Goal: Information Seeking & Learning: Learn about a topic

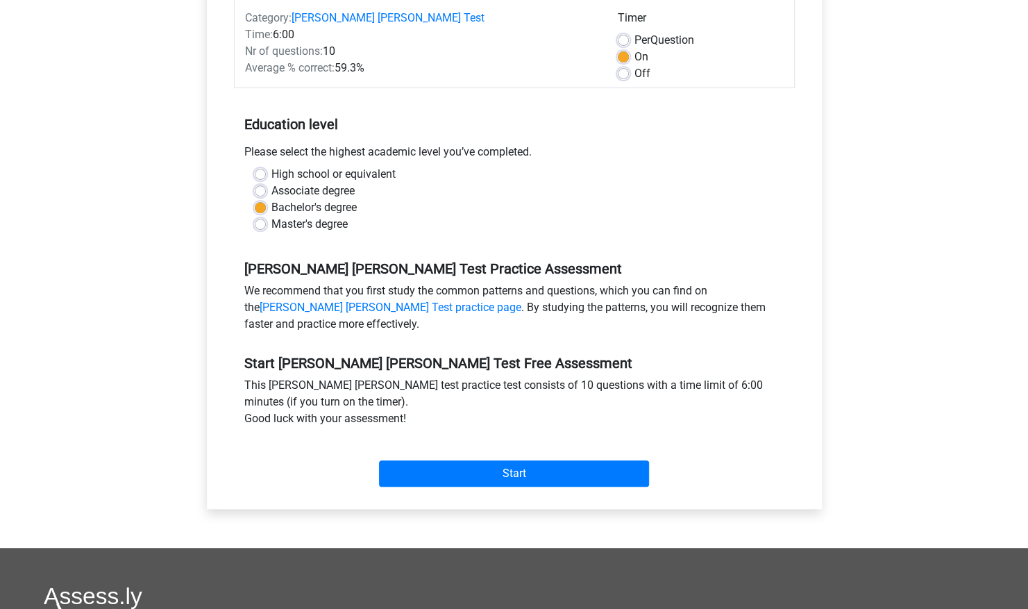
scroll to position [199, 0]
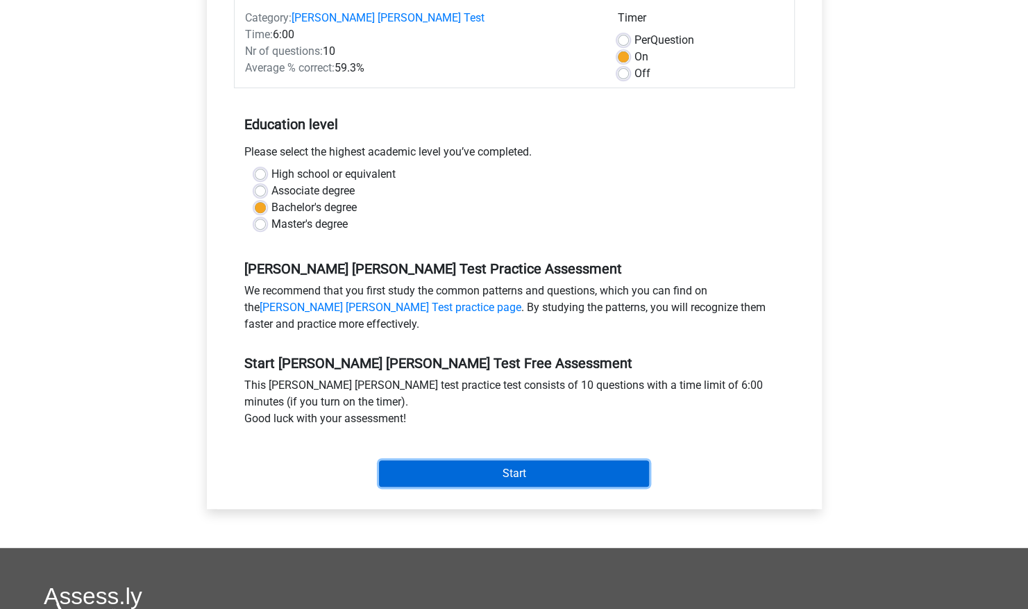
click at [506, 460] on input "Start" at bounding box center [514, 473] width 270 height 26
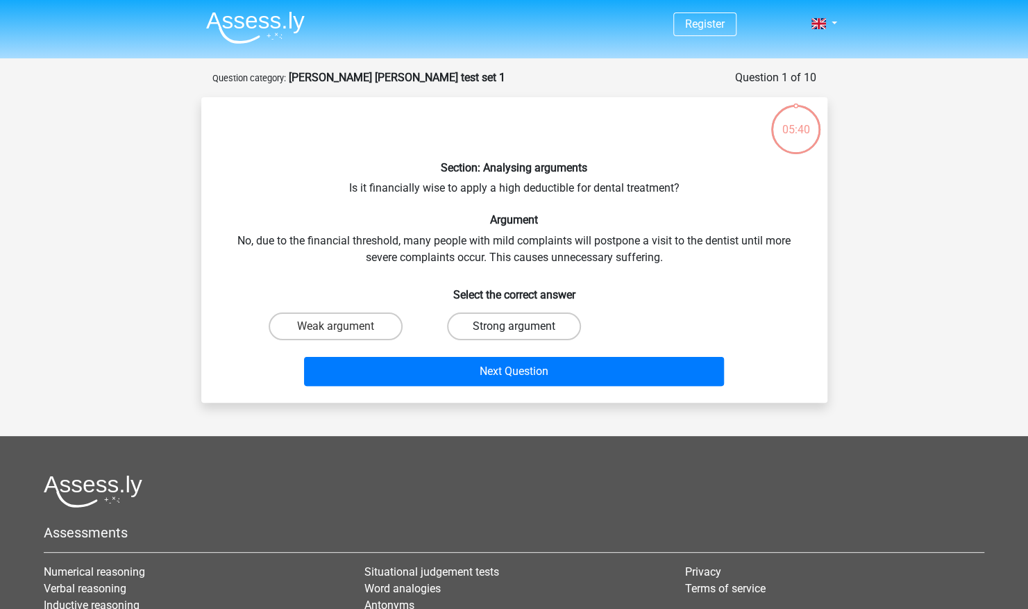
click at [498, 330] on label "Strong argument" at bounding box center [514, 326] width 134 height 28
click at [514, 330] on input "Strong argument" at bounding box center [518, 330] width 9 height 9
radio input "true"
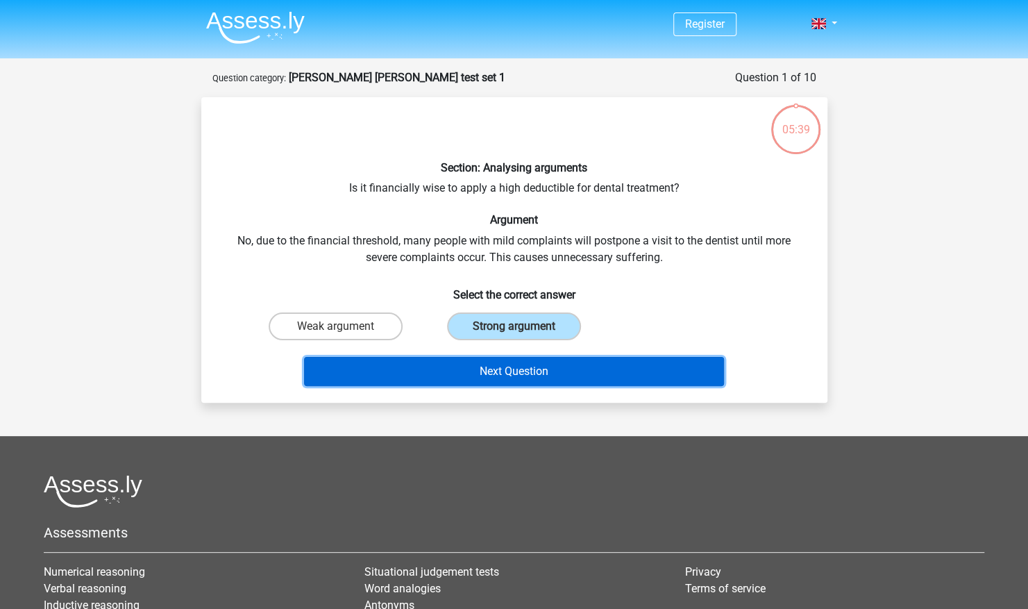
click at [507, 369] on button "Next Question" at bounding box center [514, 371] width 420 height 29
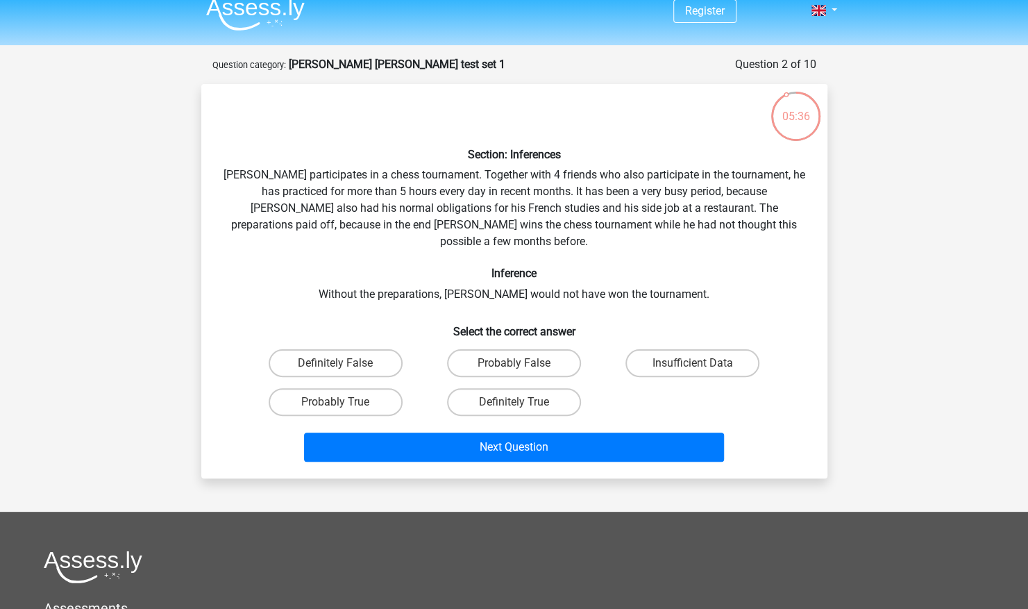
scroll to position [5, 0]
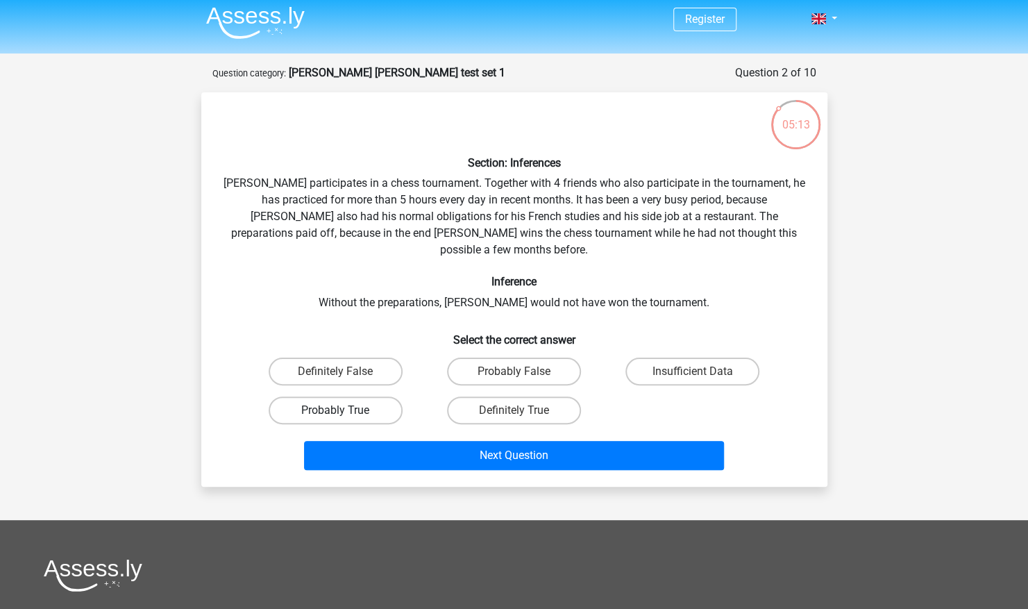
click at [383, 403] on label "Probably True" at bounding box center [336, 410] width 134 height 28
click at [344, 410] on input "Probably True" at bounding box center [339, 414] width 9 height 9
radio input "true"
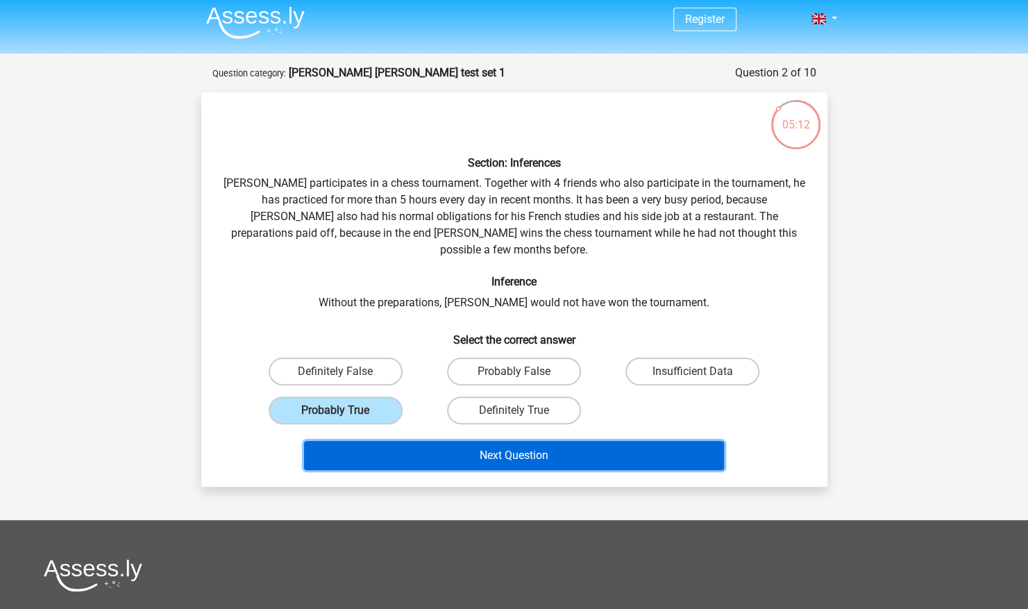
click at [453, 441] on button "Next Question" at bounding box center [514, 455] width 420 height 29
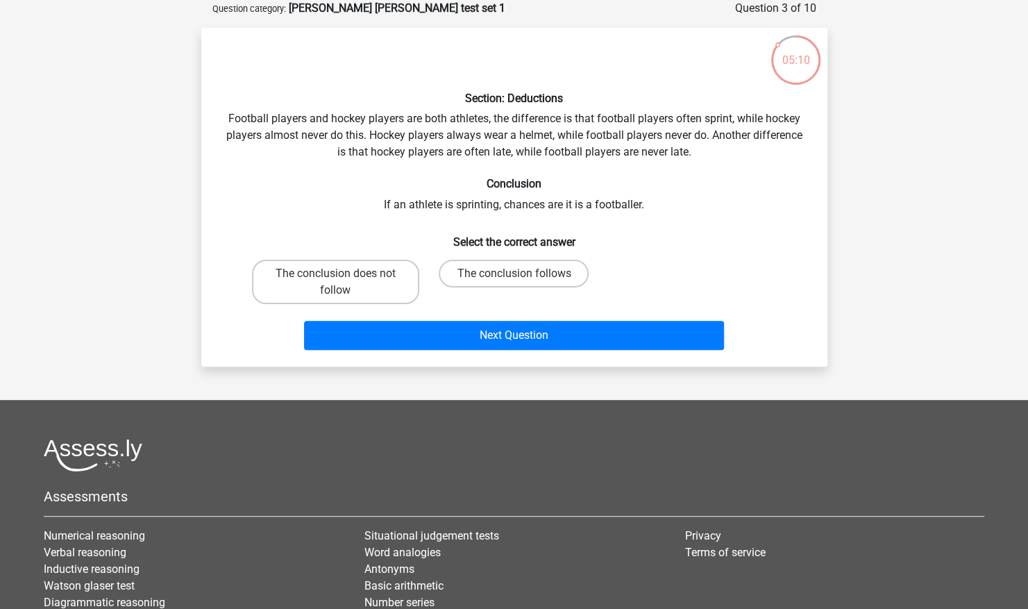
scroll to position [0, 0]
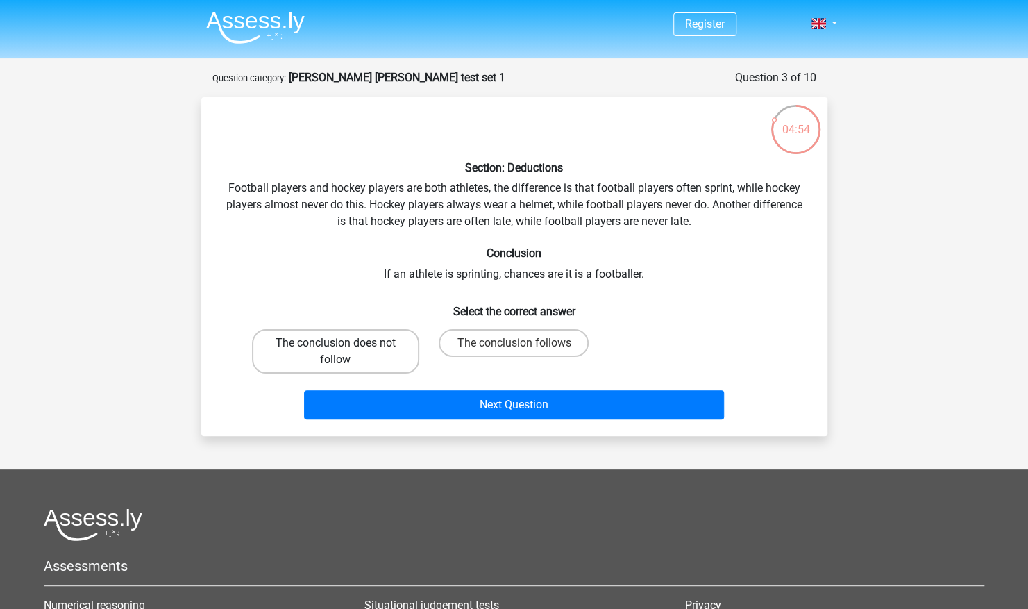
click at [402, 366] on label "The conclusion does not follow" at bounding box center [335, 351] width 167 height 44
click at [344, 352] on input "The conclusion does not follow" at bounding box center [339, 347] width 9 height 9
radio input "true"
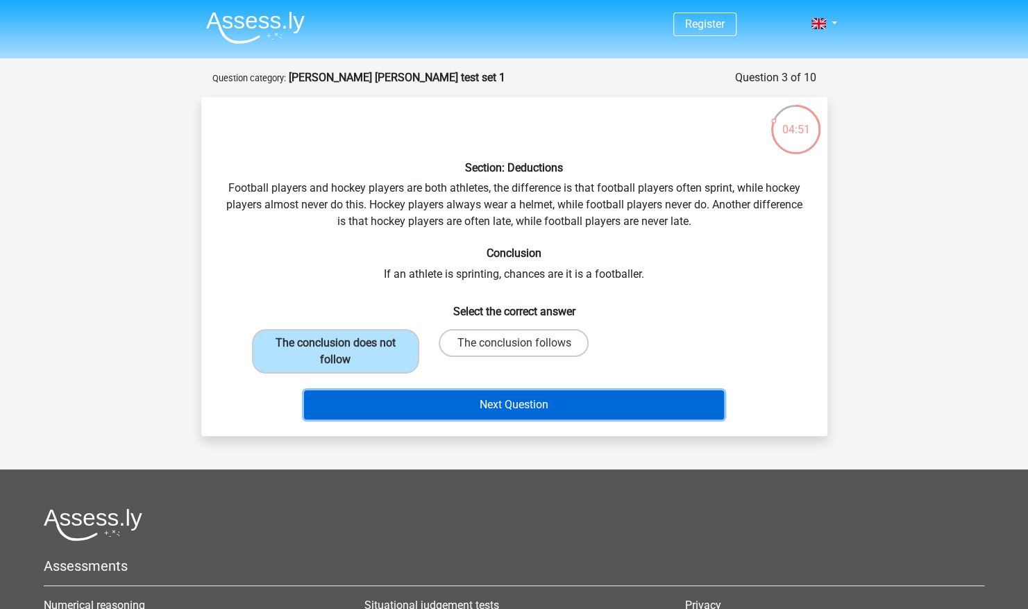
click at [495, 413] on button "Next Question" at bounding box center [514, 404] width 420 height 29
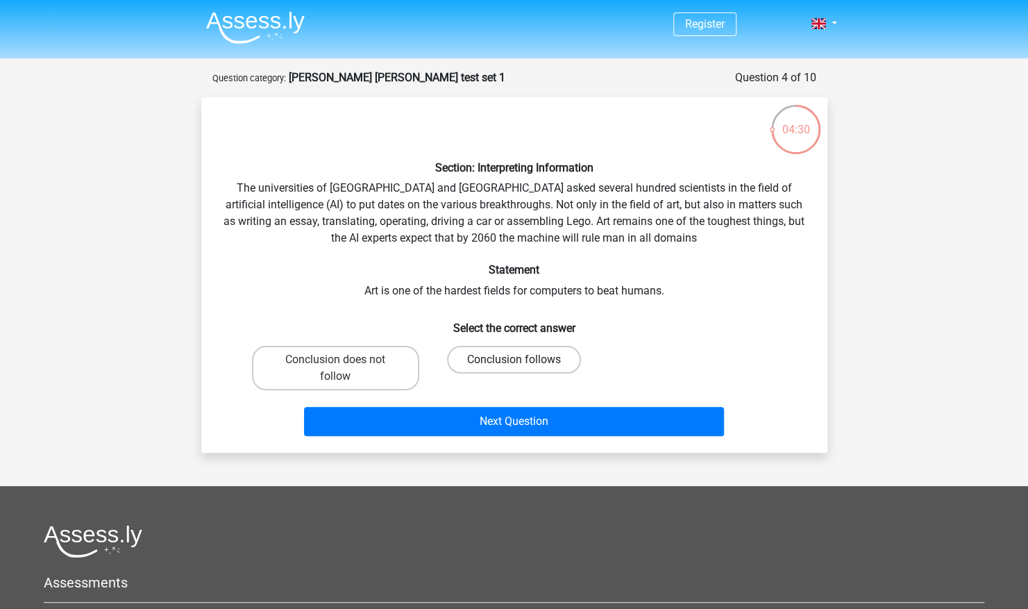
click at [503, 357] on label "Conclusion follows" at bounding box center [514, 360] width 134 height 28
click at [514, 360] on input "Conclusion follows" at bounding box center [518, 364] width 9 height 9
radio input "true"
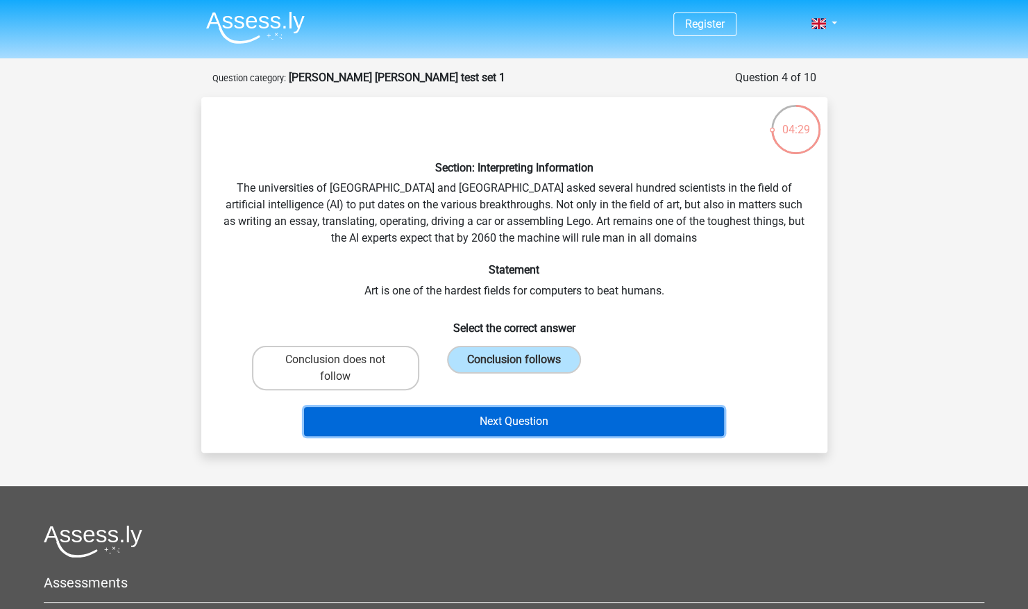
click at [532, 427] on button "Next Question" at bounding box center [514, 421] width 420 height 29
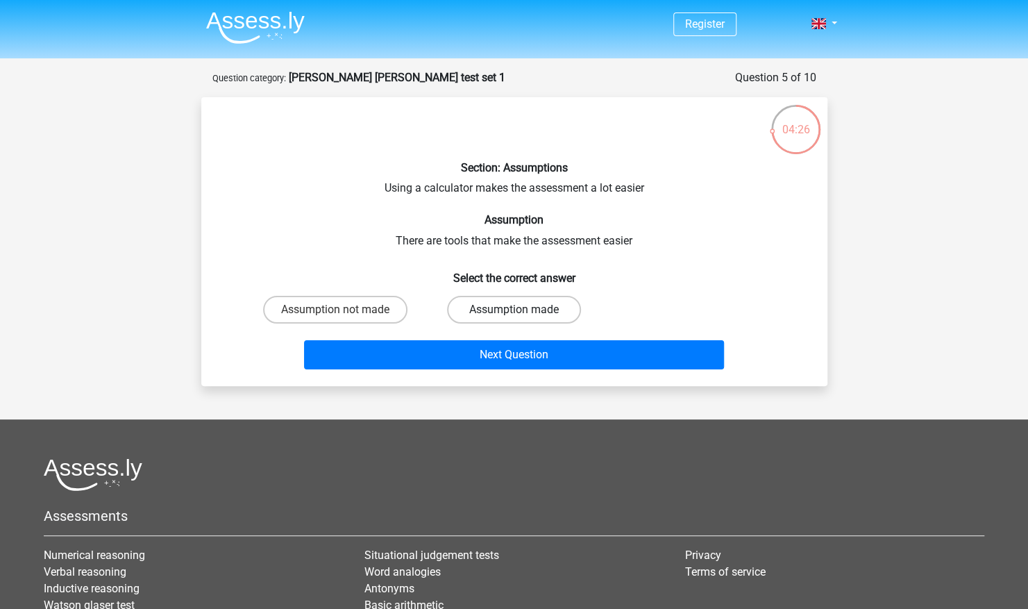
click at [494, 313] on label "Assumption made" at bounding box center [514, 310] width 134 height 28
click at [514, 313] on input "Assumption made" at bounding box center [518, 314] width 9 height 9
radio input "true"
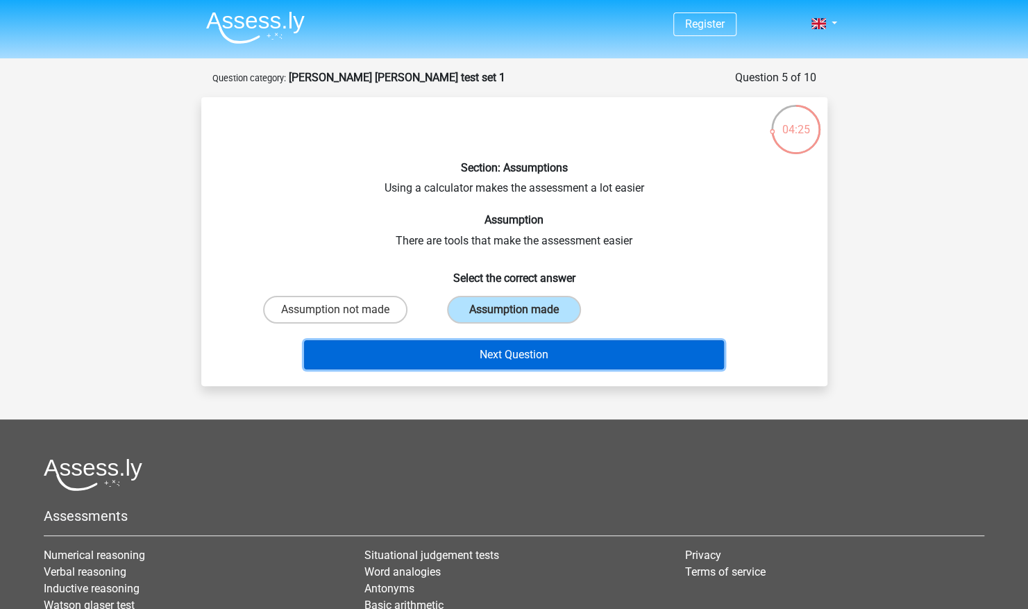
click at [514, 347] on button "Next Question" at bounding box center [514, 354] width 420 height 29
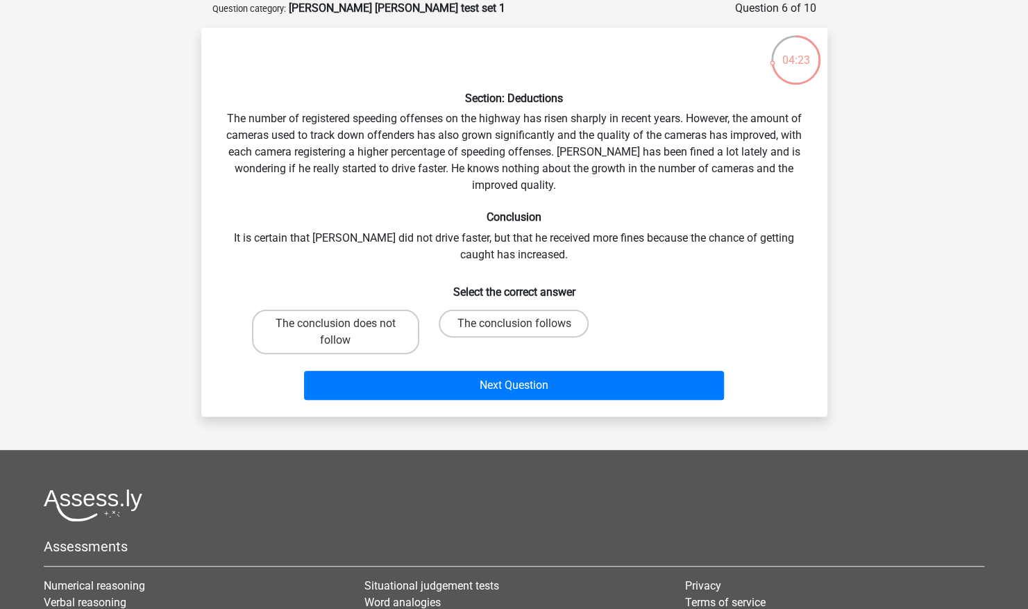
scroll to position [22, 0]
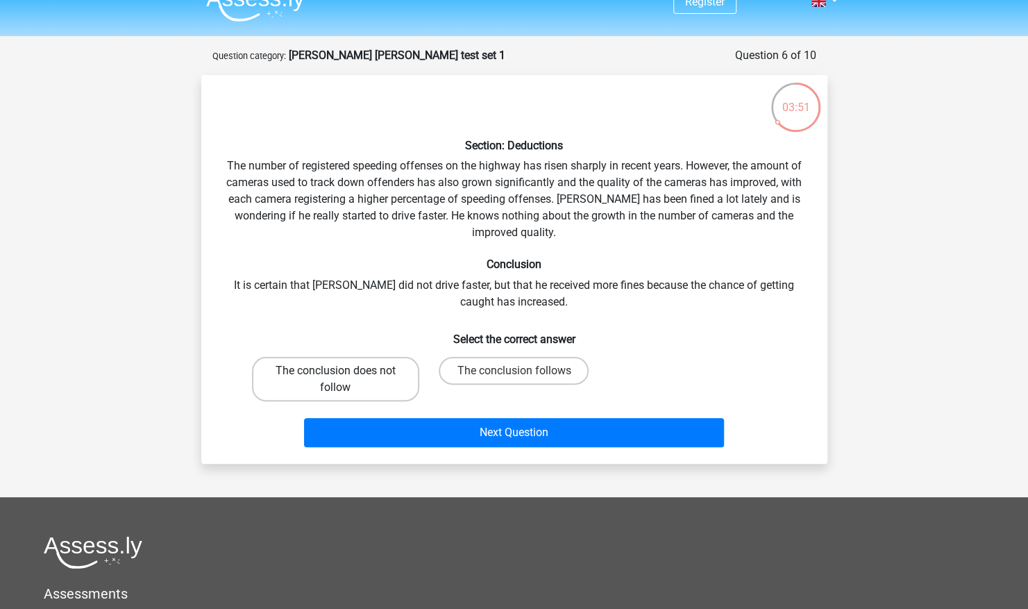
click at [355, 391] on label "The conclusion does not follow" at bounding box center [335, 379] width 167 height 44
click at [344, 380] on input "The conclusion does not follow" at bounding box center [339, 375] width 9 height 9
radio input "true"
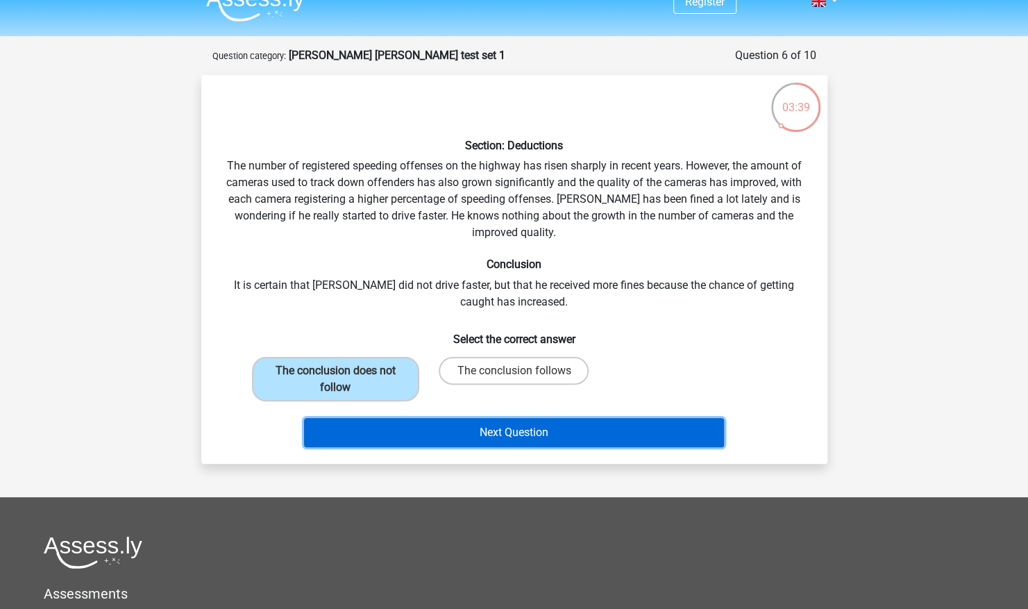
click at [430, 432] on button "Next Question" at bounding box center [514, 432] width 420 height 29
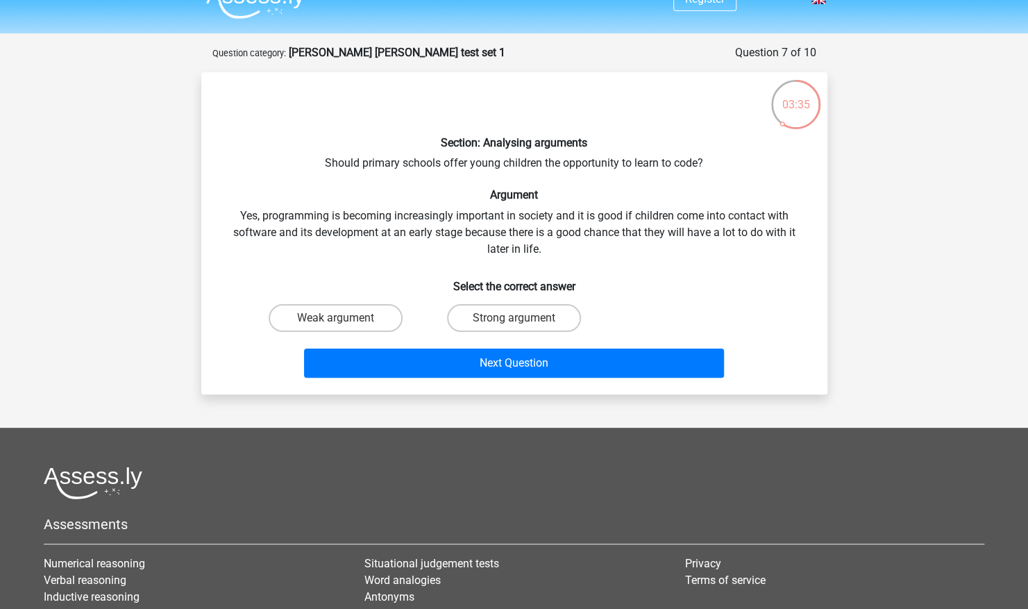
scroll to position [0, 0]
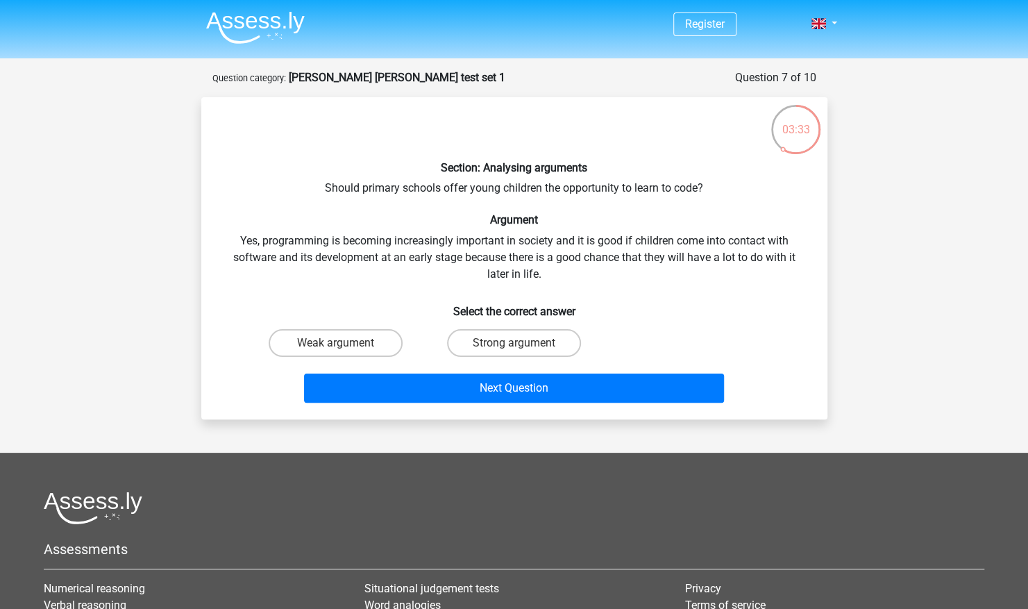
click at [479, 328] on div "Strong argument" at bounding box center [514, 342] width 178 height 39
click at [484, 346] on label "Strong argument" at bounding box center [514, 343] width 134 height 28
click at [514, 346] on input "Strong argument" at bounding box center [518, 347] width 9 height 9
radio input "true"
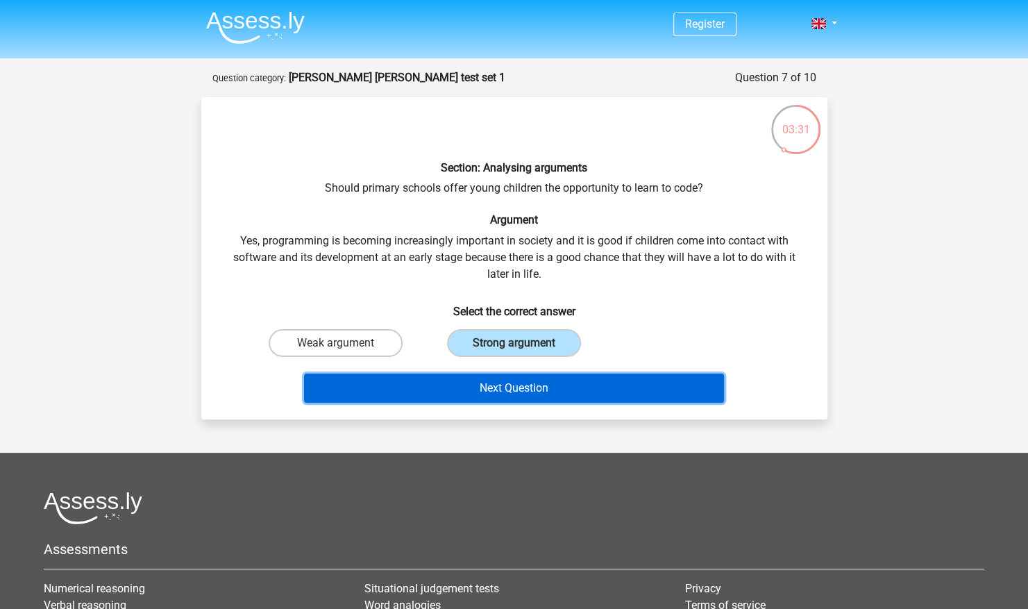
click at [484, 389] on button "Next Question" at bounding box center [514, 387] width 420 height 29
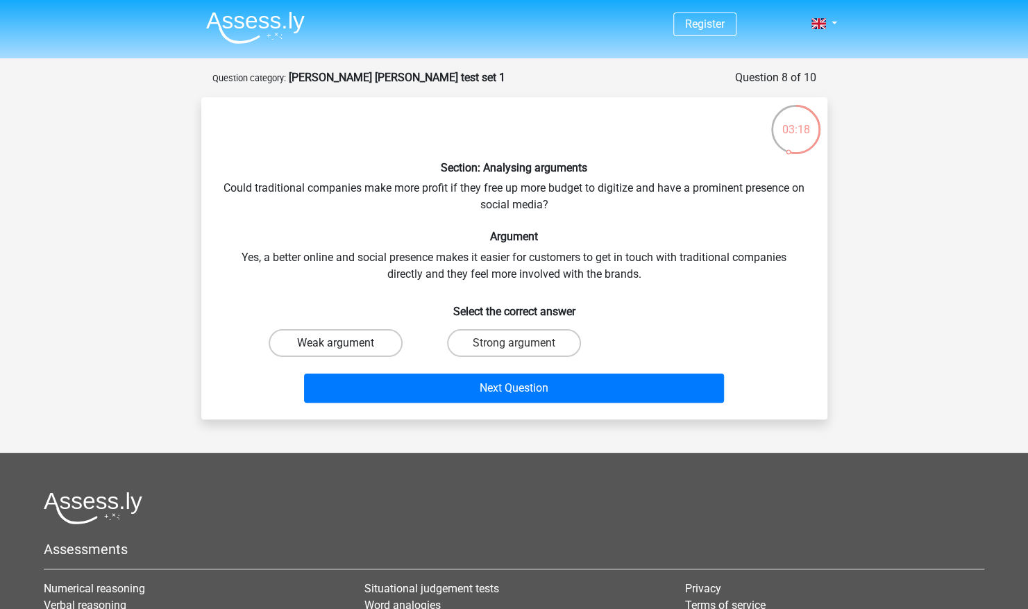
click at [393, 334] on label "Weak argument" at bounding box center [336, 343] width 134 height 28
click at [344, 343] on input "Weak argument" at bounding box center [339, 347] width 9 height 9
radio input "true"
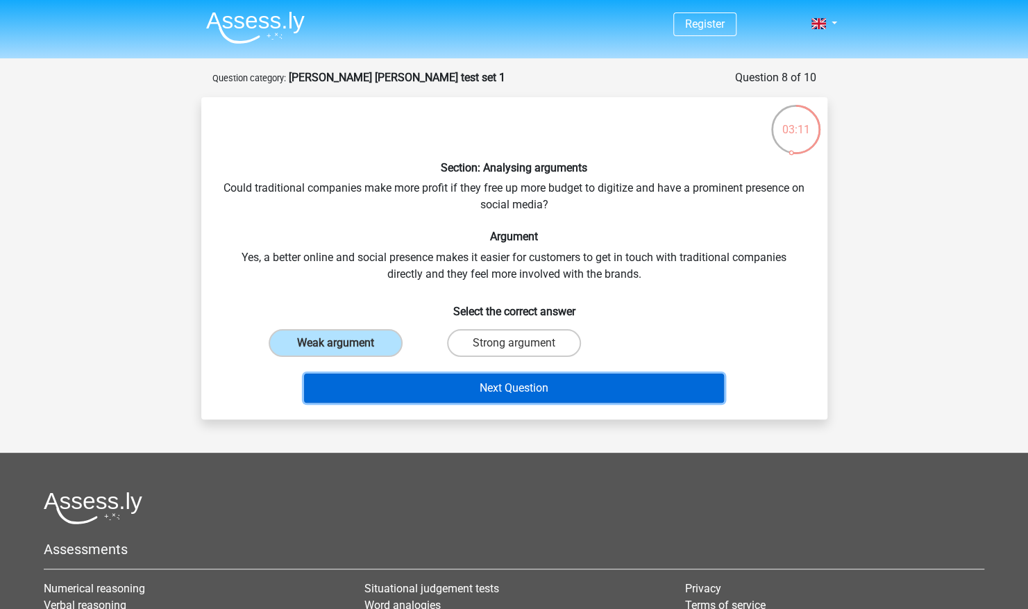
click at [451, 378] on button "Next Question" at bounding box center [514, 387] width 420 height 29
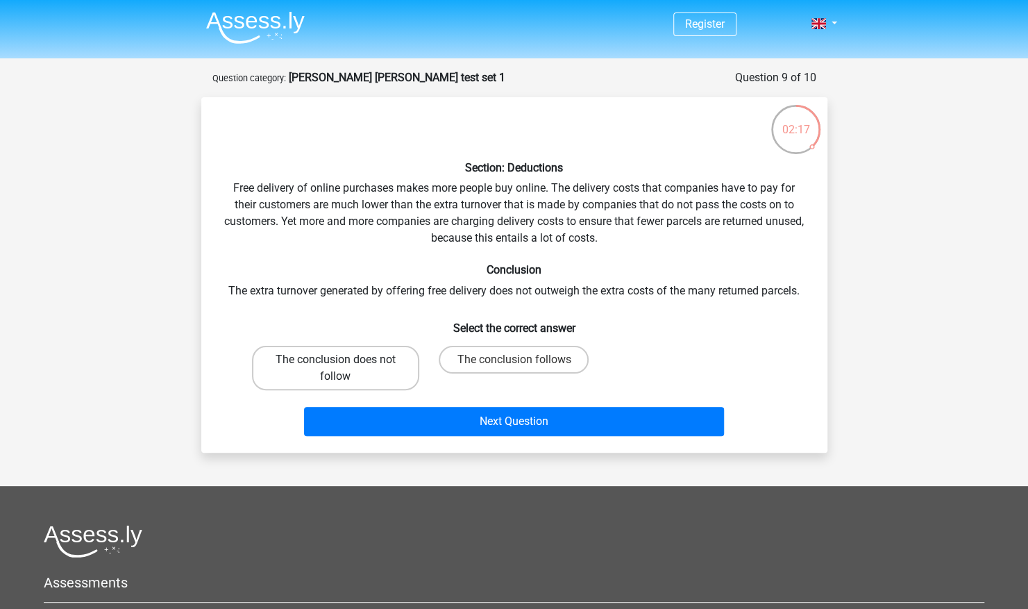
click at [361, 370] on label "The conclusion does not follow" at bounding box center [335, 368] width 167 height 44
click at [344, 369] on input "The conclusion does not follow" at bounding box center [339, 364] width 9 height 9
radio input "true"
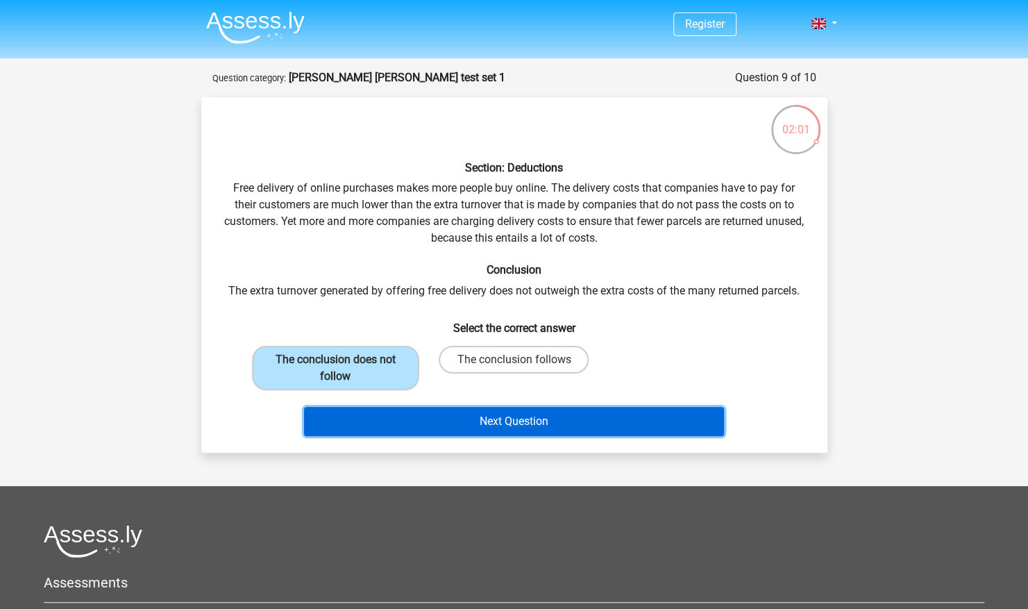
click at [465, 427] on button "Next Question" at bounding box center [514, 421] width 420 height 29
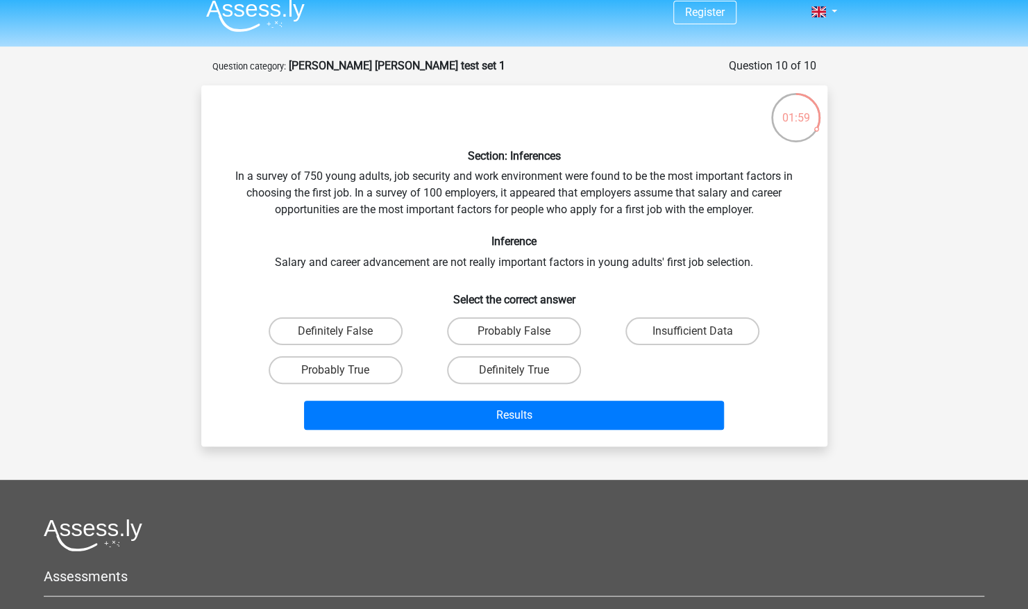
scroll to position [4, 0]
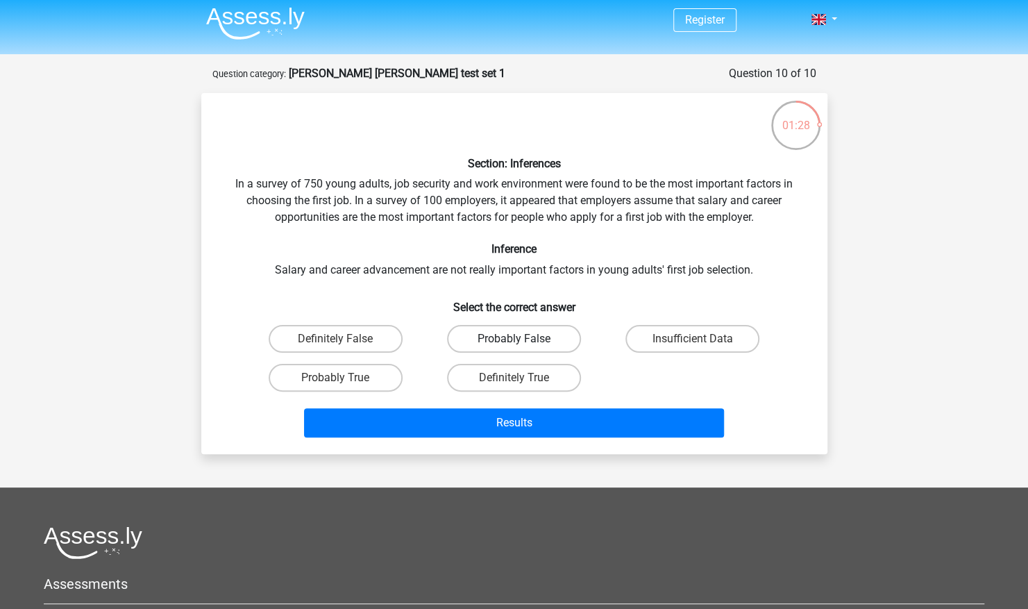
click at [533, 333] on label "Probably False" at bounding box center [514, 339] width 134 height 28
click at [523, 339] on input "Probably False" at bounding box center [518, 343] width 9 height 9
radio input "true"
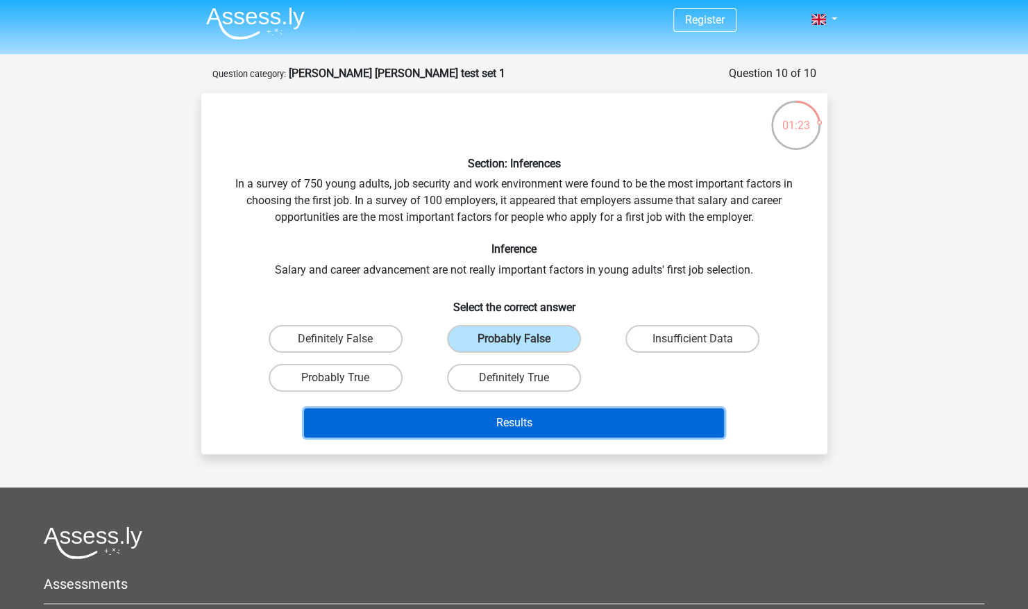
click at [567, 419] on button "Results" at bounding box center [514, 422] width 420 height 29
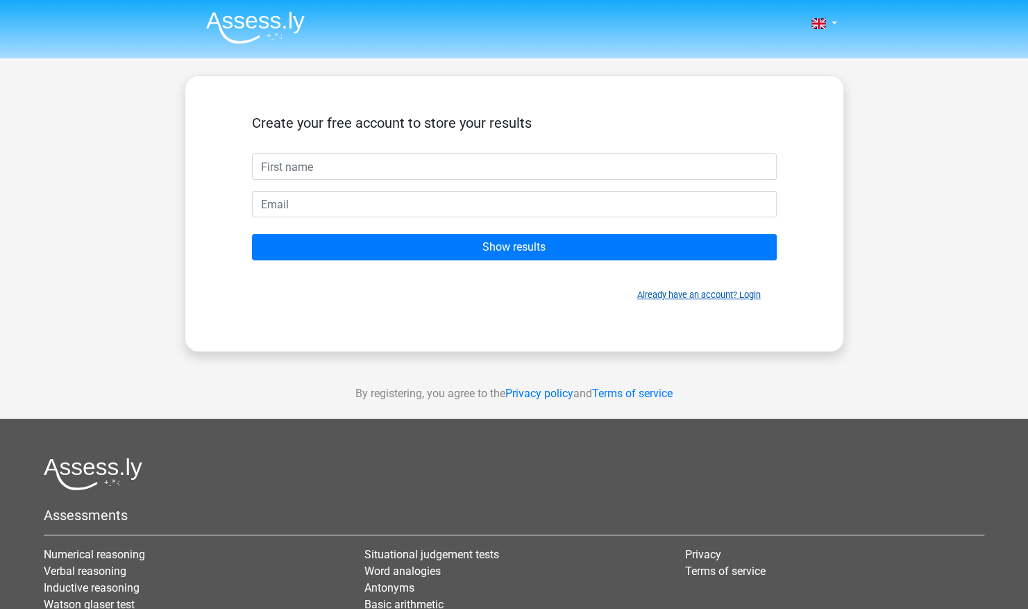
click at [673, 292] on link "Already have an account? Login" at bounding box center [699, 294] width 124 height 10
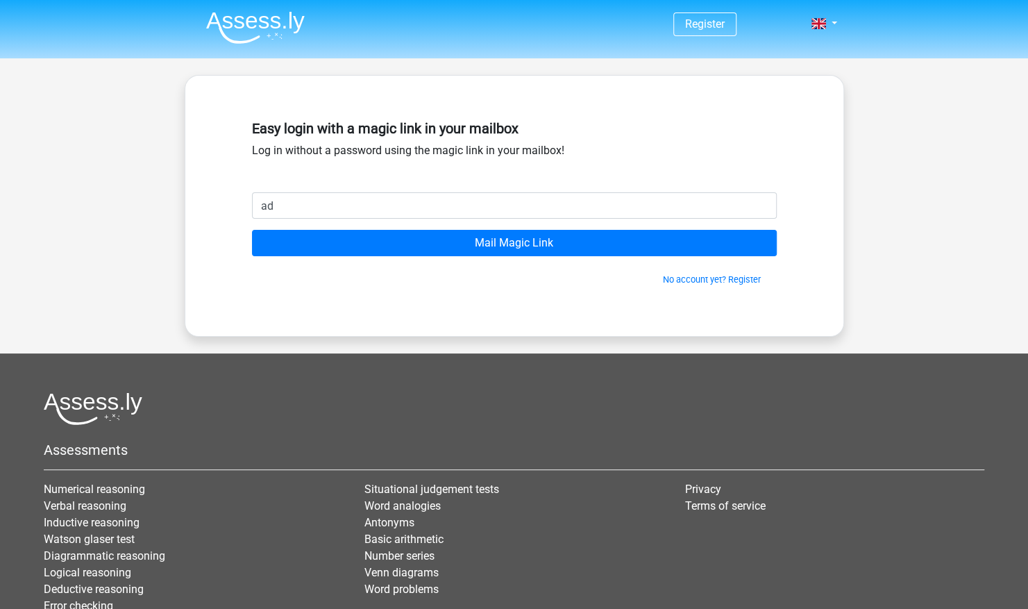
type input "adetomiwa.adewuyi@irwinmitchell.com"
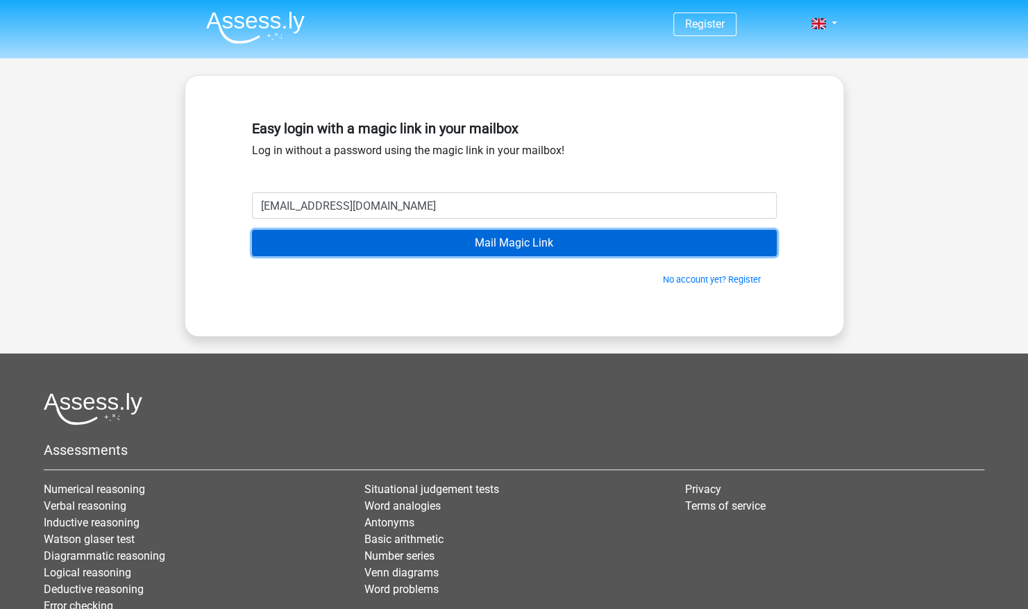
click at [458, 234] on input "Mail Magic Link" at bounding box center [514, 243] width 525 height 26
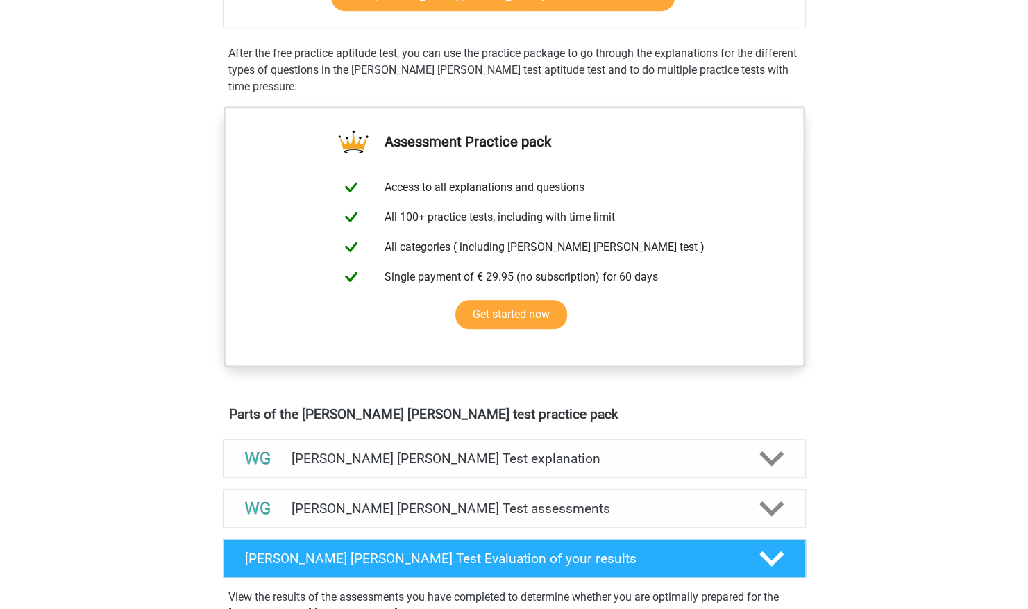
scroll to position [511, 0]
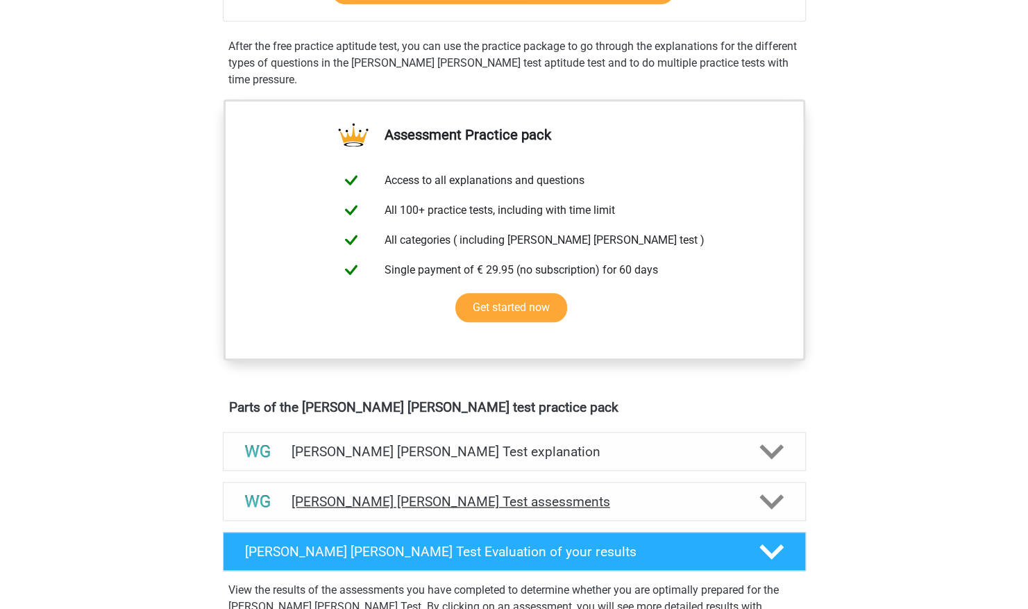
click at [679, 497] on h4 "[PERSON_NAME] [PERSON_NAME] Test assessments" at bounding box center [515, 502] width 446 height 16
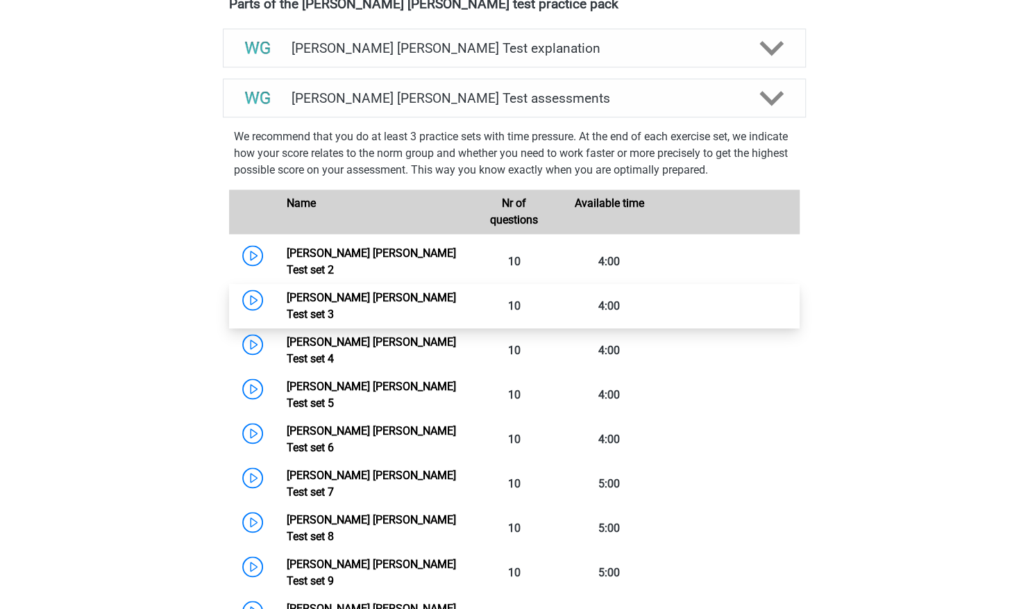
scroll to position [1006, 0]
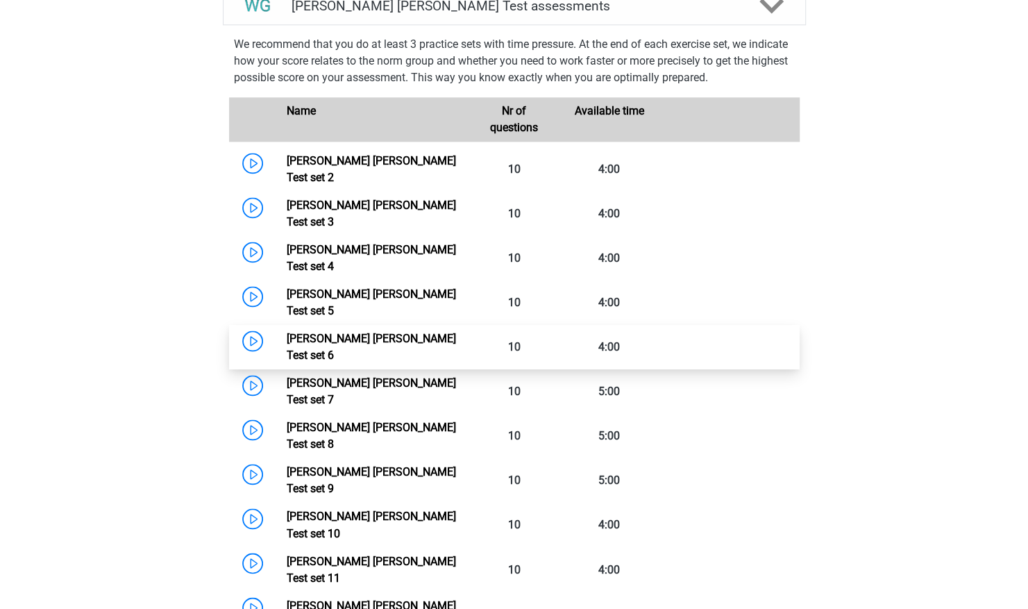
click at [456, 332] on link "[PERSON_NAME] [PERSON_NAME] Test set 6" at bounding box center [371, 347] width 169 height 30
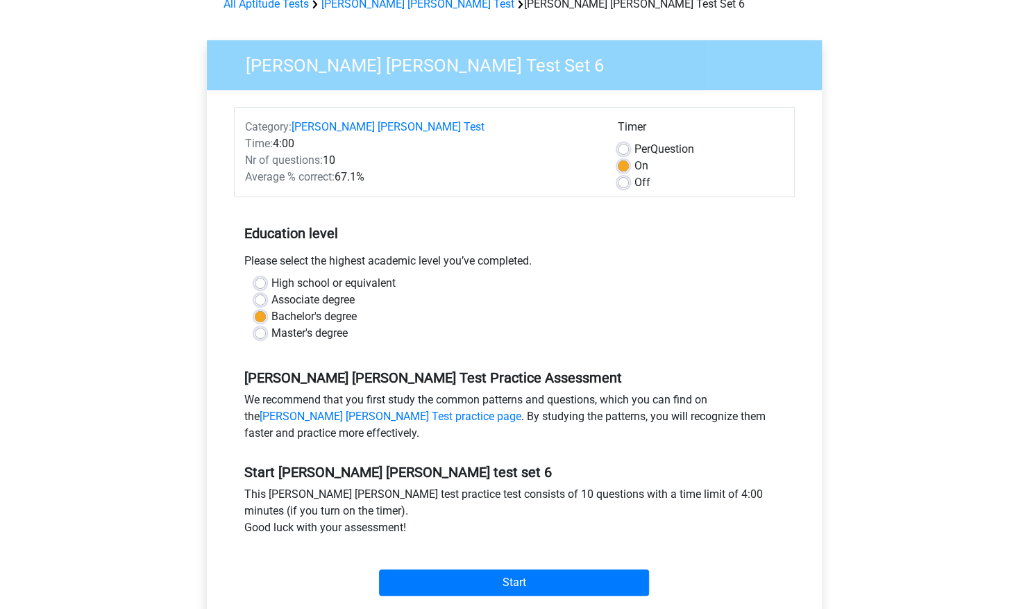
scroll to position [67, 0]
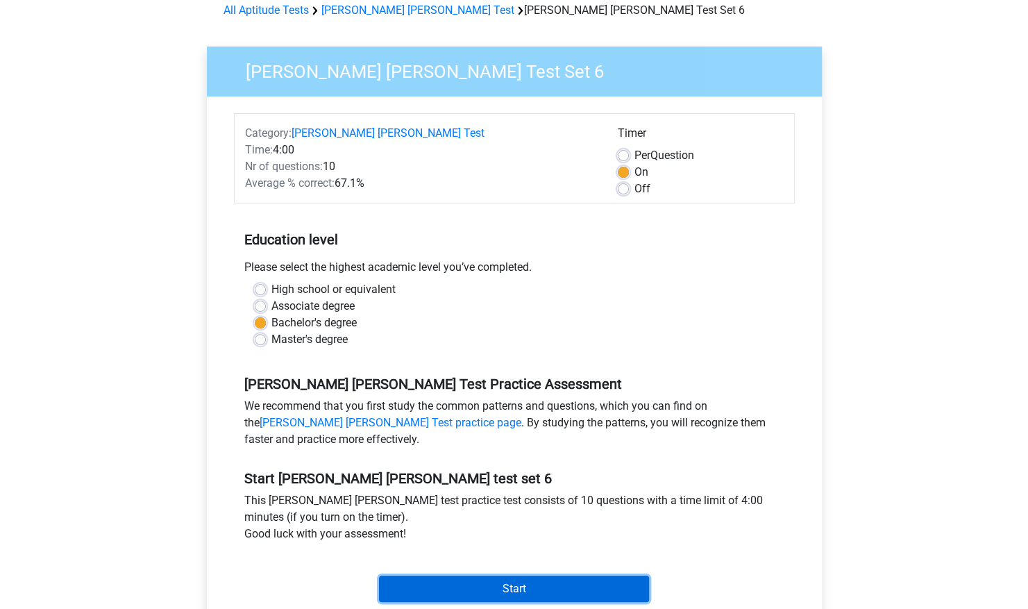
click at [562, 580] on input "Start" at bounding box center [514, 588] width 270 height 26
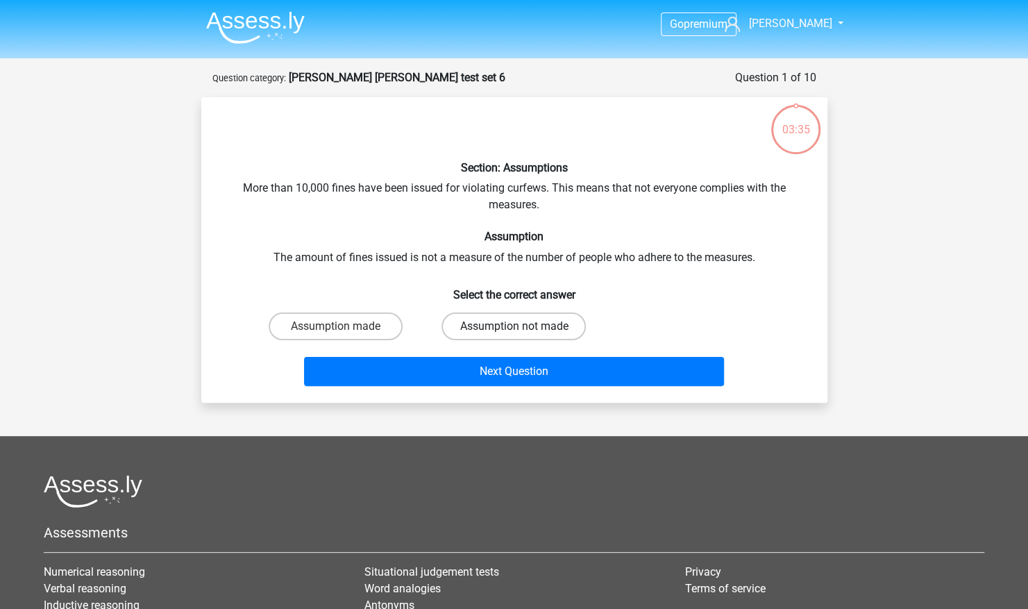
click at [520, 324] on label "Assumption not made" at bounding box center [513, 326] width 144 height 28
click at [520, 326] on input "Assumption not made" at bounding box center [518, 330] width 9 height 9
radio input "true"
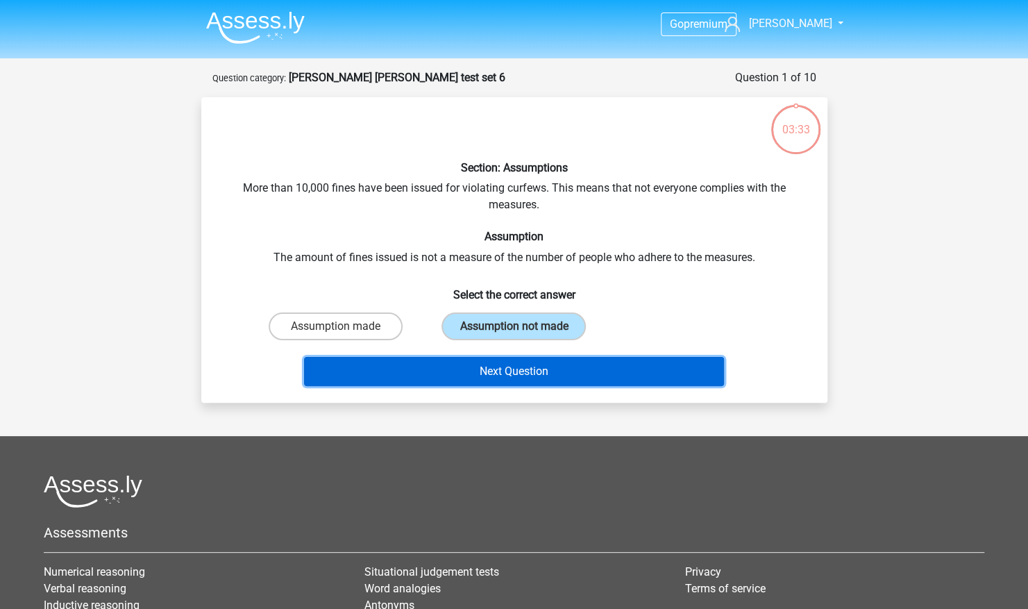
click at [497, 358] on button "Next Question" at bounding box center [514, 371] width 420 height 29
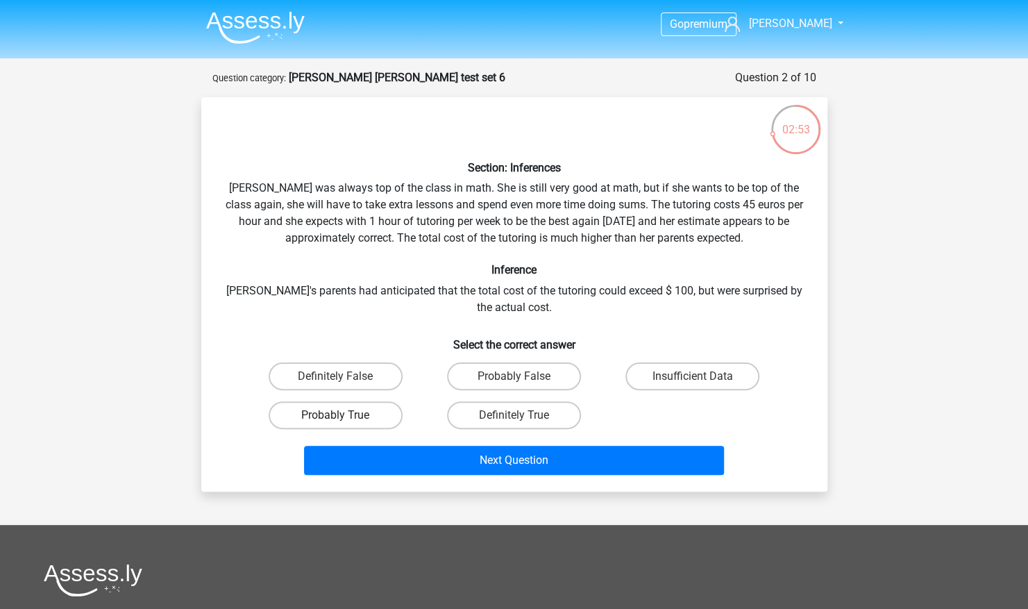
click at [366, 416] on label "Probably True" at bounding box center [336, 415] width 134 height 28
click at [344, 416] on input "Probably True" at bounding box center [339, 419] width 9 height 9
radio input "true"
click at [641, 369] on label "Insufficient Data" at bounding box center [692, 376] width 134 height 28
click at [693, 376] on input "Insufficient Data" at bounding box center [697, 380] width 9 height 9
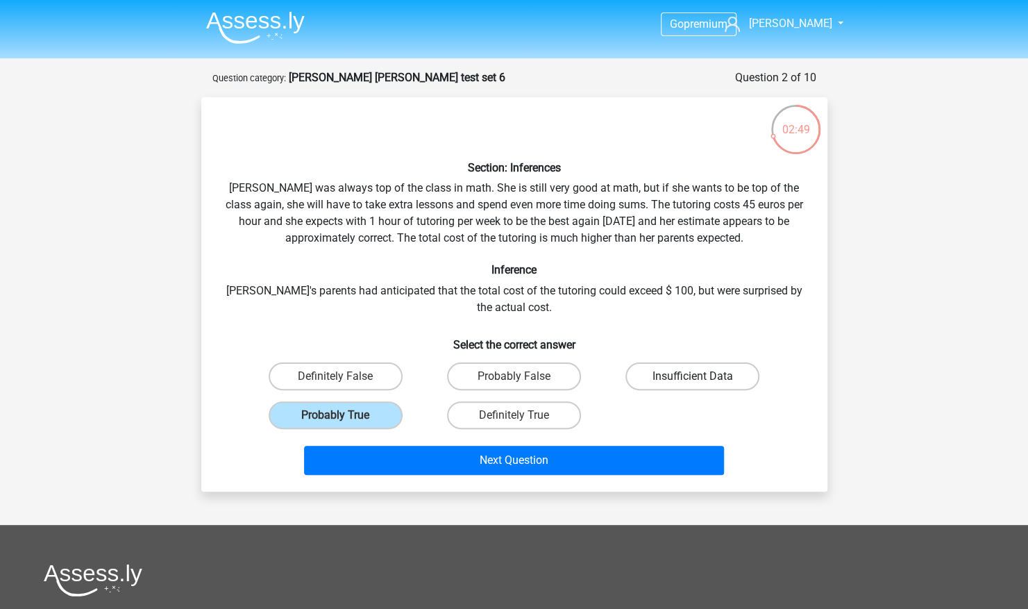
radio input "true"
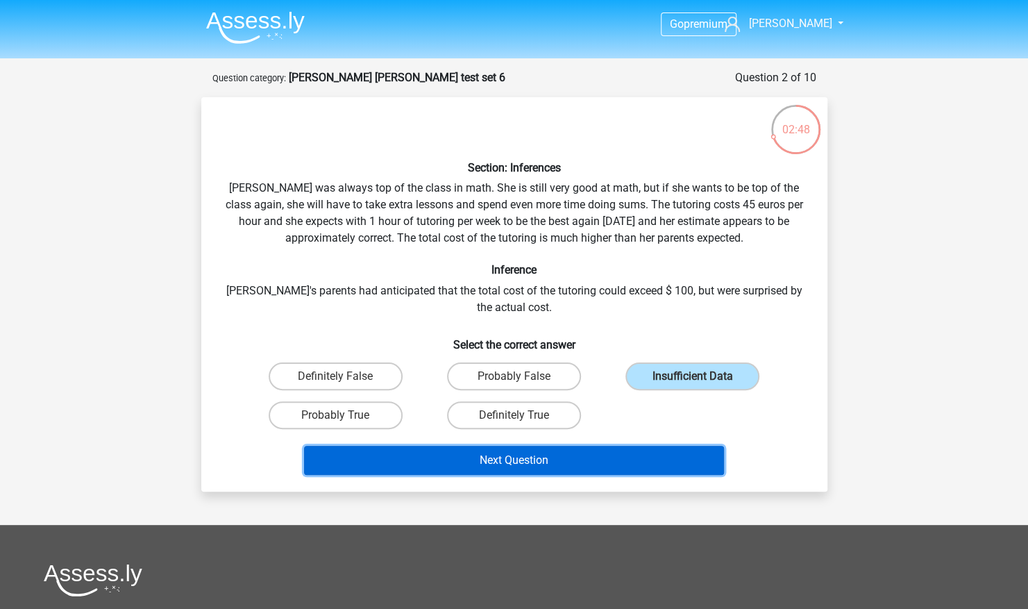
click at [586, 469] on button "Next Question" at bounding box center [514, 460] width 420 height 29
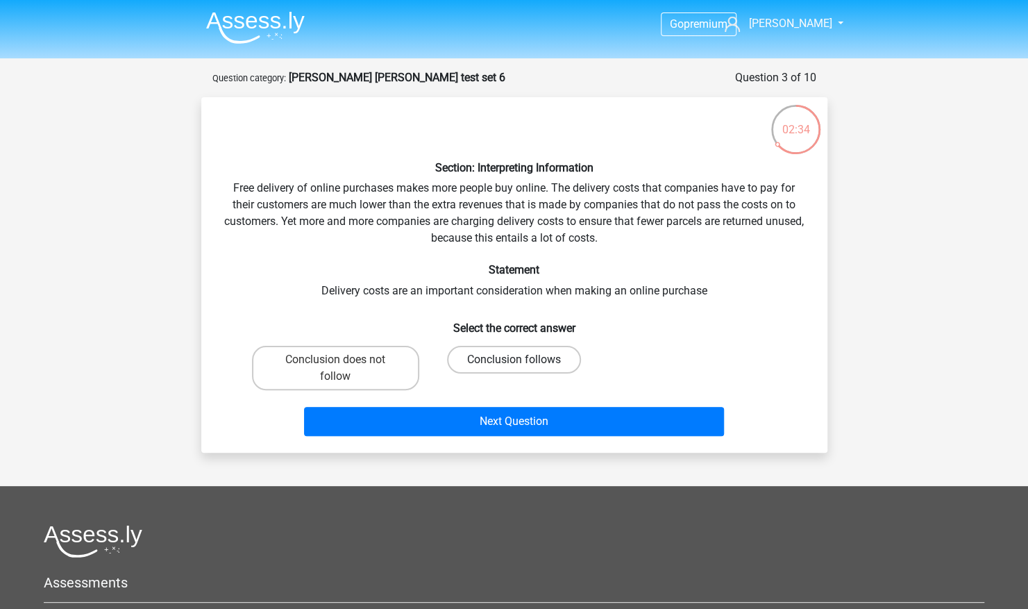
click at [525, 364] on label "Conclusion follows" at bounding box center [514, 360] width 134 height 28
click at [523, 364] on input "Conclusion follows" at bounding box center [518, 364] width 9 height 9
radio input "true"
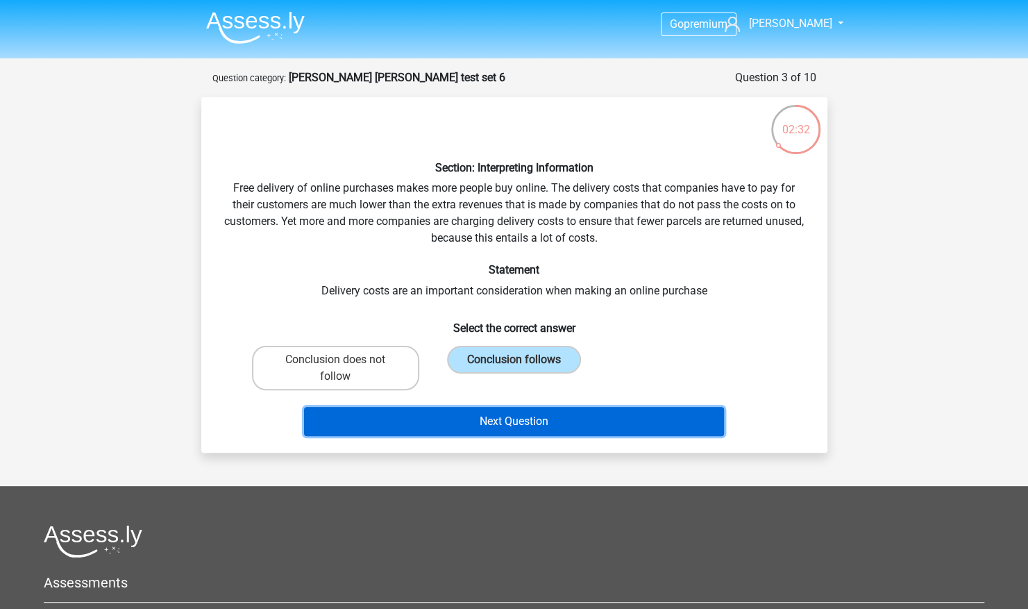
click at [552, 420] on button "Next Question" at bounding box center [514, 421] width 420 height 29
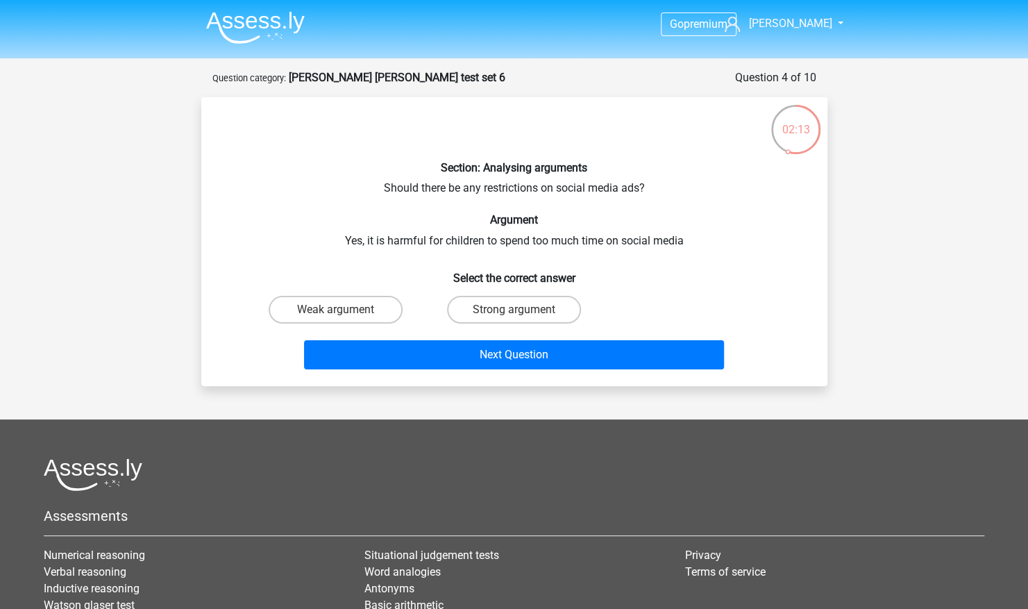
click at [364, 294] on div "Weak argument" at bounding box center [335, 309] width 178 height 39
click at [364, 298] on label "Weak argument" at bounding box center [336, 310] width 134 height 28
click at [344, 310] on input "Weak argument" at bounding box center [339, 314] width 9 height 9
radio input "true"
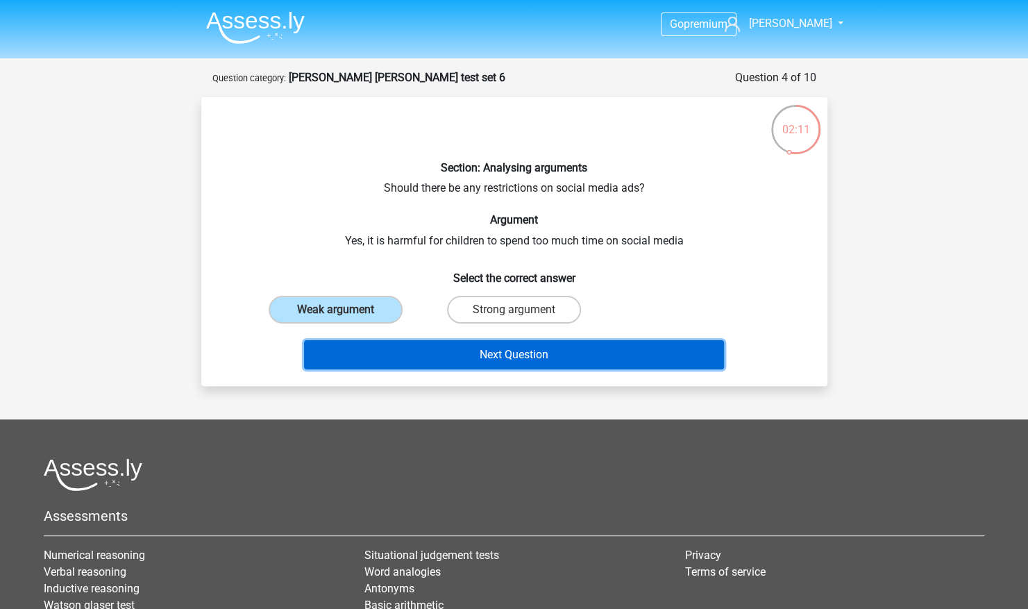
click at [446, 346] on button "Next Question" at bounding box center [514, 354] width 420 height 29
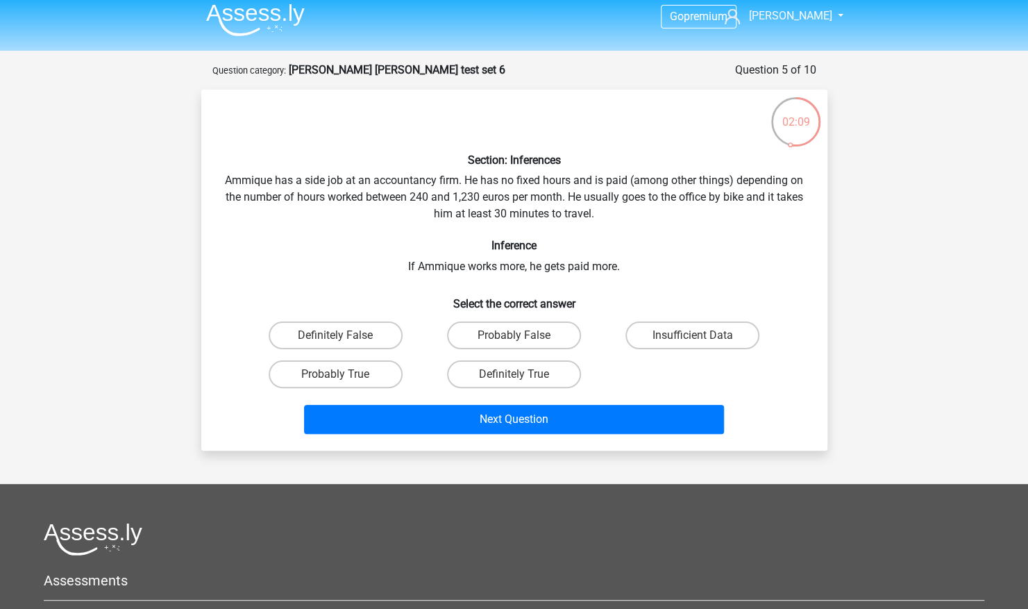
scroll to position [7, 0]
click at [547, 382] on label "Definitely True" at bounding box center [514, 375] width 134 height 28
click at [523, 382] on input "Definitely True" at bounding box center [518, 379] width 9 height 9
radio input "true"
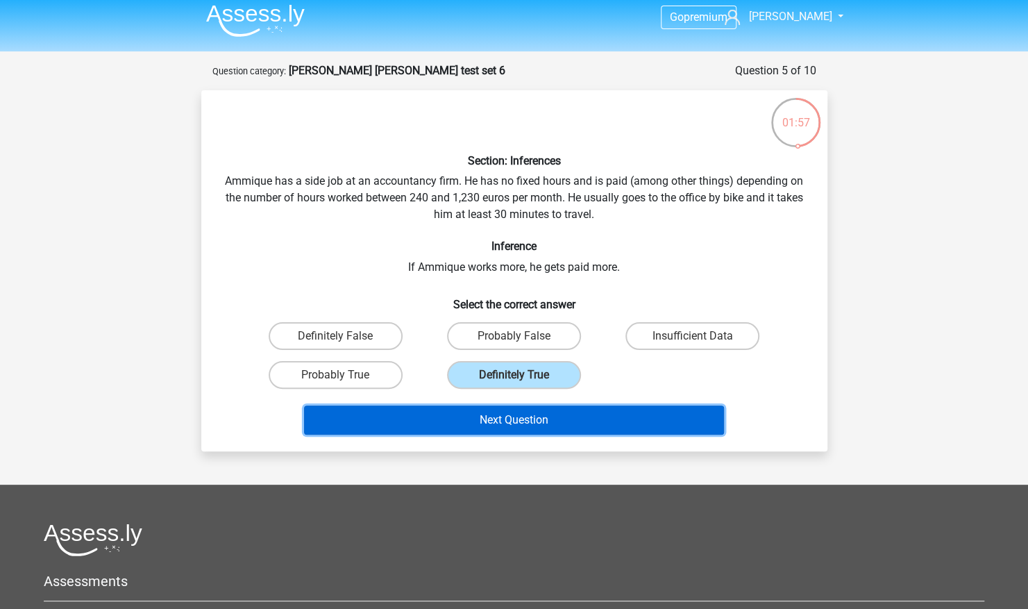
click at [525, 413] on button "Next Question" at bounding box center [514, 419] width 420 height 29
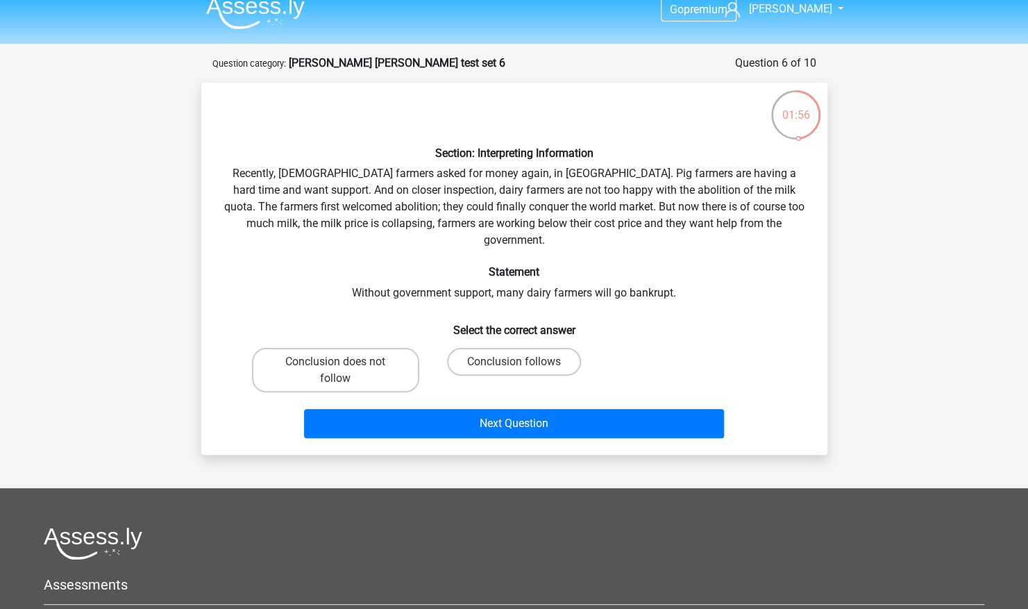
scroll to position [6, 0]
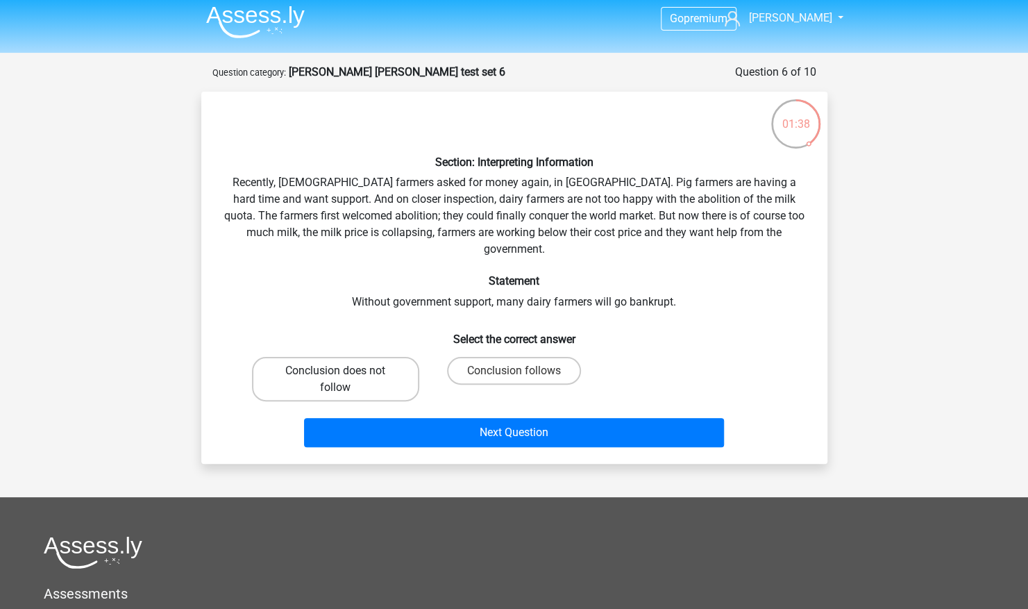
click at [382, 360] on label "Conclusion does not follow" at bounding box center [335, 379] width 167 height 44
click at [344, 371] on input "Conclusion does not follow" at bounding box center [339, 375] width 9 height 9
radio input "true"
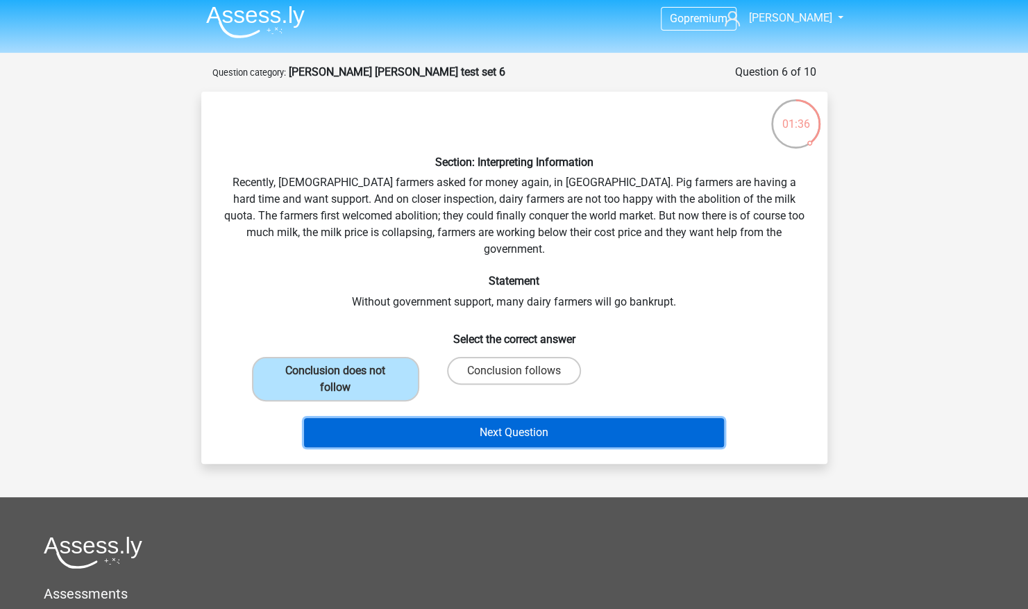
click at [491, 418] on button "Next Question" at bounding box center [514, 432] width 420 height 29
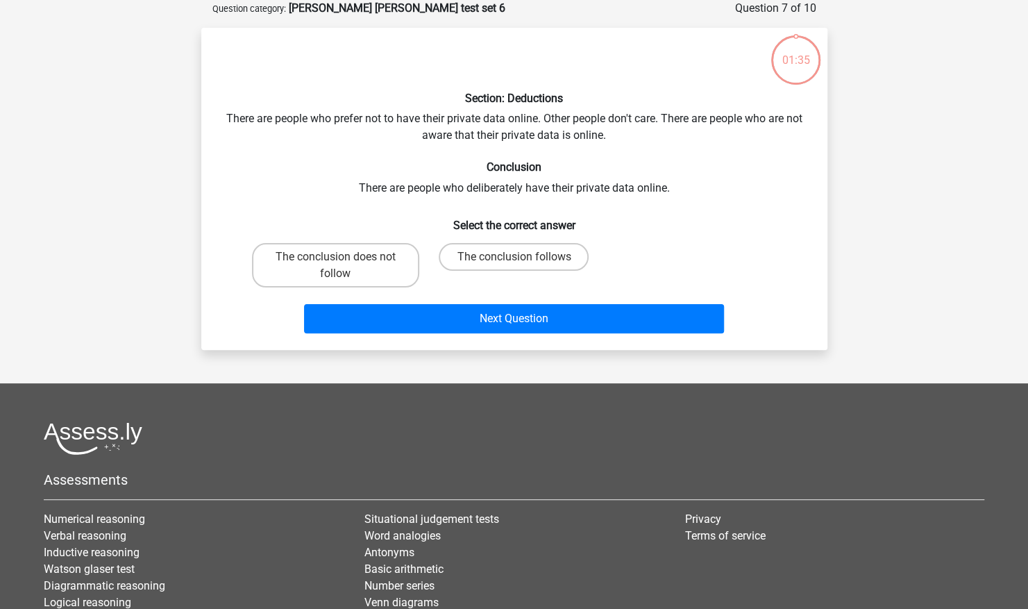
scroll to position [0, 0]
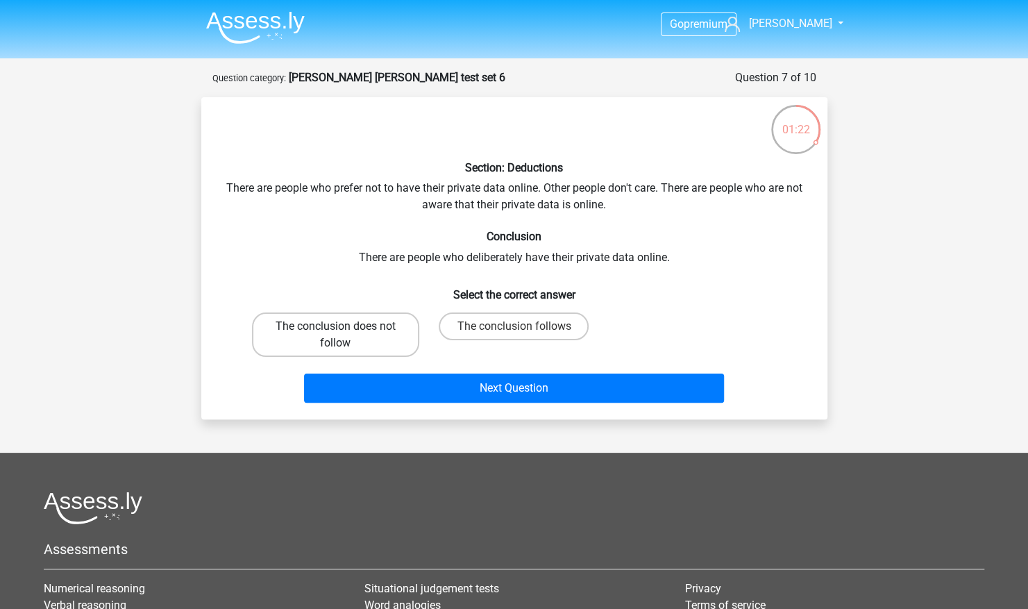
click at [367, 344] on label "The conclusion does not follow" at bounding box center [335, 334] width 167 height 44
click at [344, 335] on input "The conclusion does not follow" at bounding box center [339, 330] width 9 height 9
radio input "true"
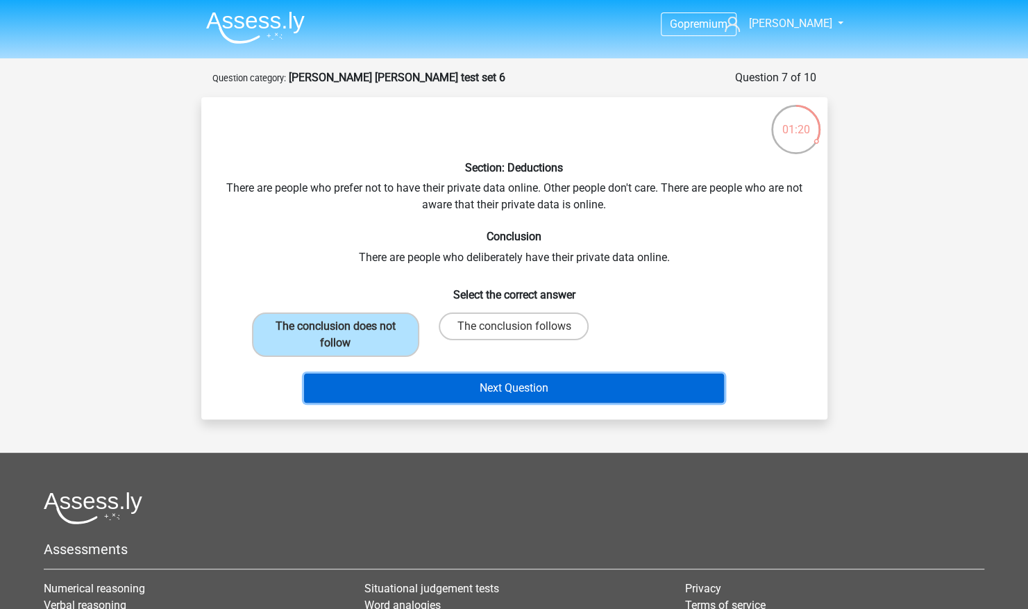
click at [509, 387] on button "Next Question" at bounding box center [514, 387] width 420 height 29
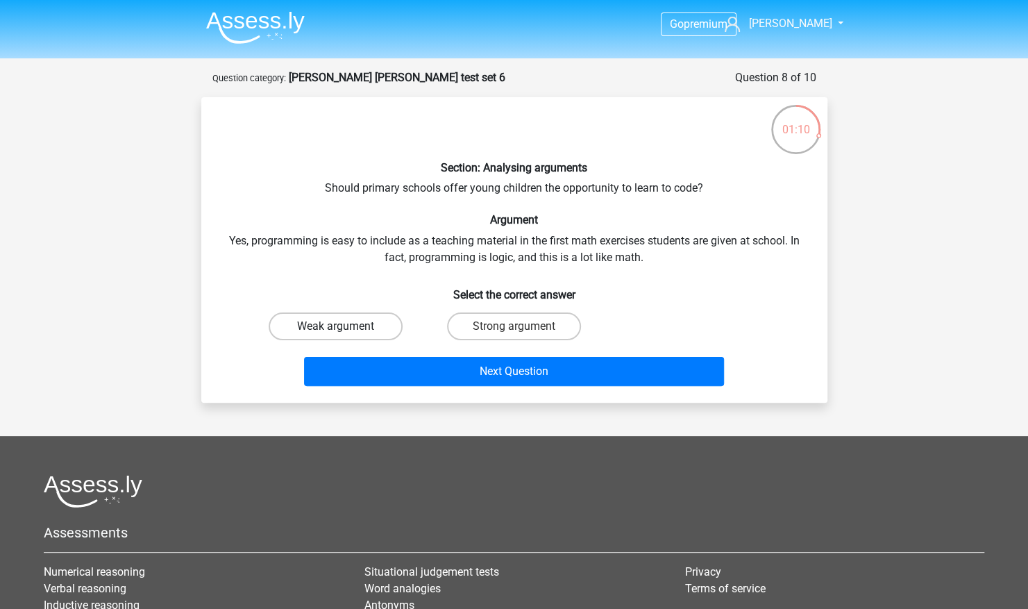
click at [375, 327] on label "Weak argument" at bounding box center [336, 326] width 134 height 28
click at [344, 327] on input "Weak argument" at bounding box center [339, 330] width 9 height 9
radio input "true"
click at [436, 355] on div "Next Question" at bounding box center [514, 369] width 582 height 46
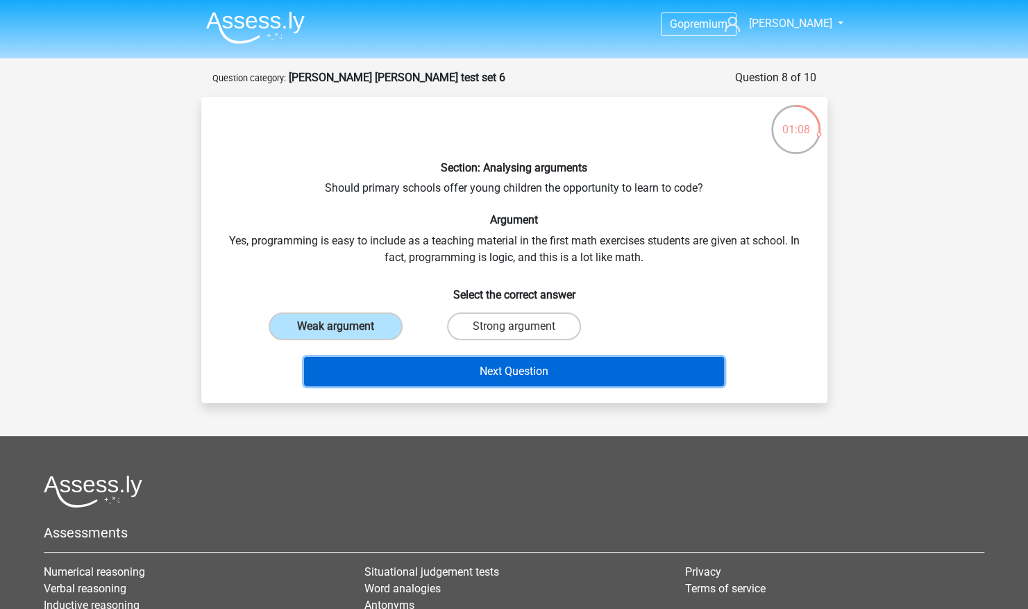
click at [435, 364] on button "Next Question" at bounding box center [514, 371] width 420 height 29
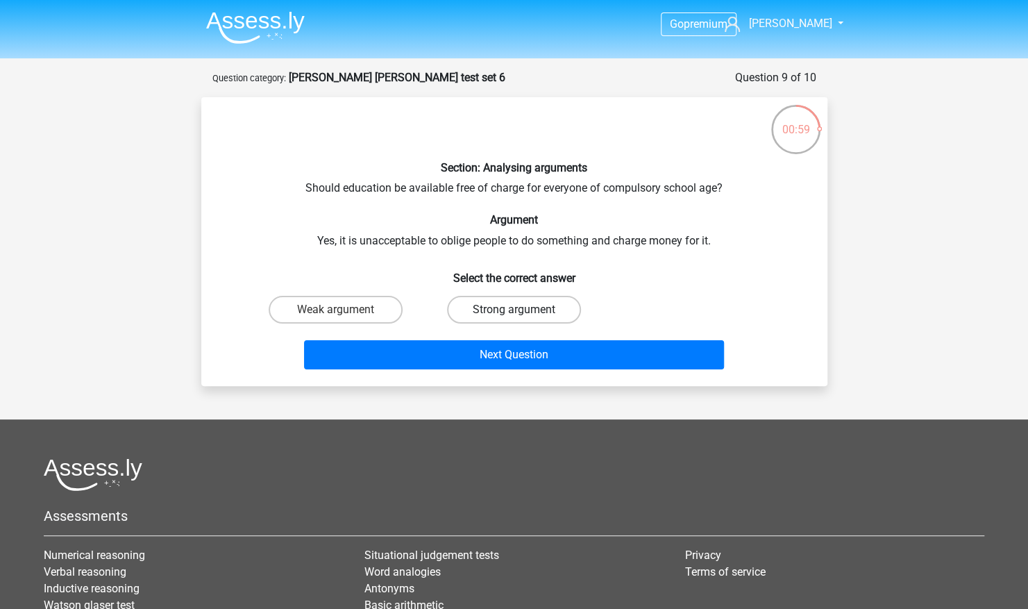
click at [493, 304] on label "Strong argument" at bounding box center [514, 310] width 134 height 28
click at [514, 310] on input "Strong argument" at bounding box center [518, 314] width 9 height 9
radio input "true"
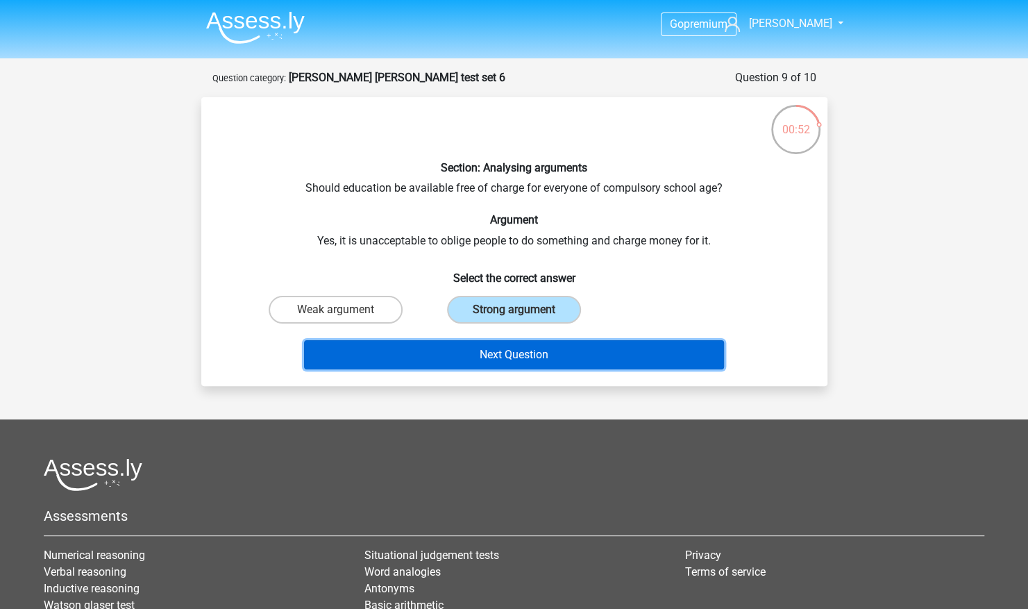
click at [574, 342] on button "Next Question" at bounding box center [514, 354] width 420 height 29
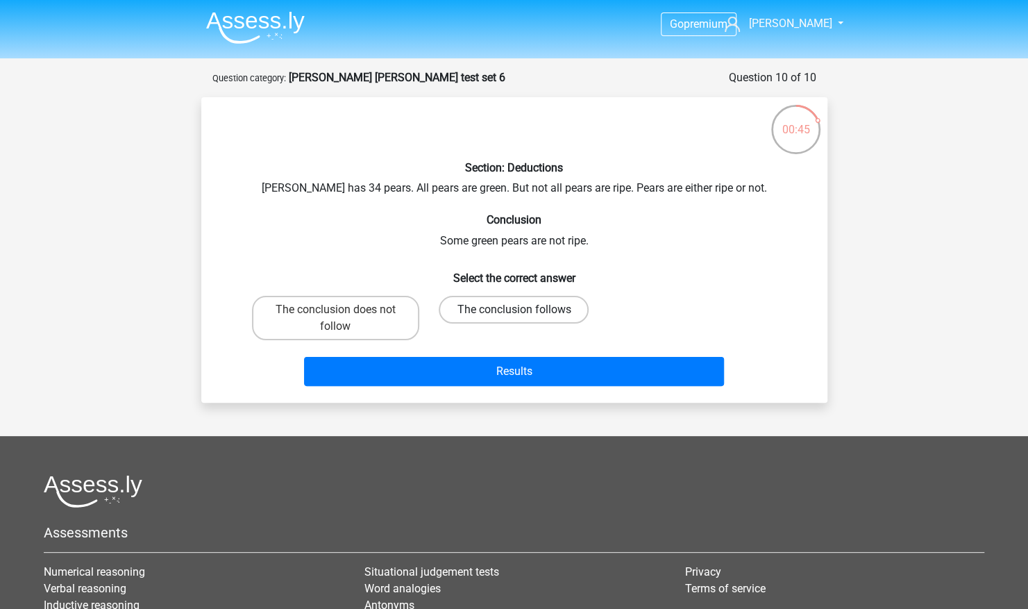
click at [507, 313] on label "The conclusion follows" at bounding box center [514, 310] width 150 height 28
click at [514, 313] on input "The conclusion follows" at bounding box center [518, 314] width 9 height 9
radio input "true"
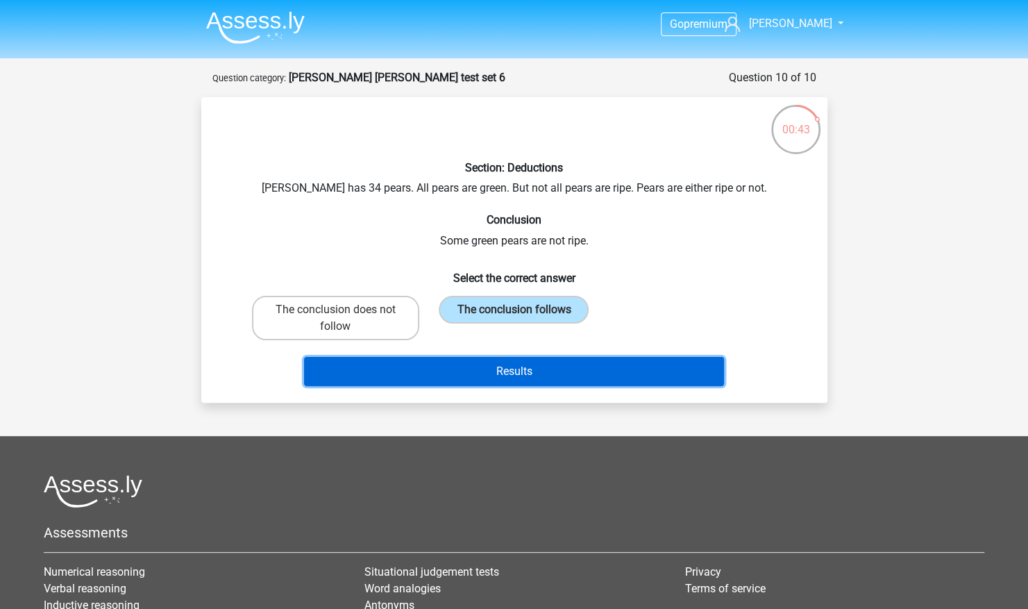
click at [528, 369] on button "Results" at bounding box center [514, 371] width 420 height 29
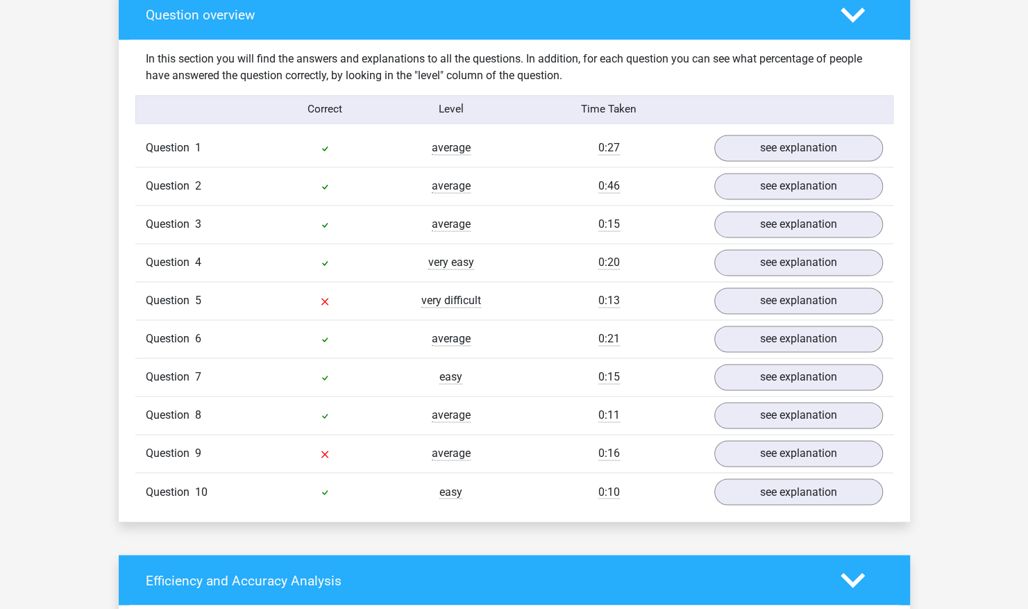
scroll to position [1077, 0]
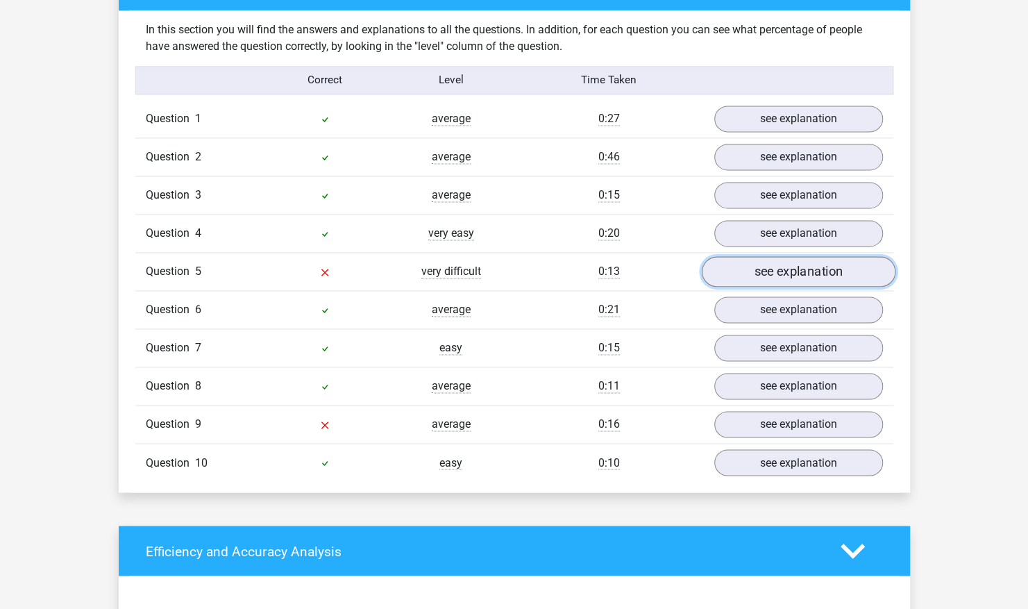
click at [768, 264] on link "see explanation" at bounding box center [798, 272] width 194 height 31
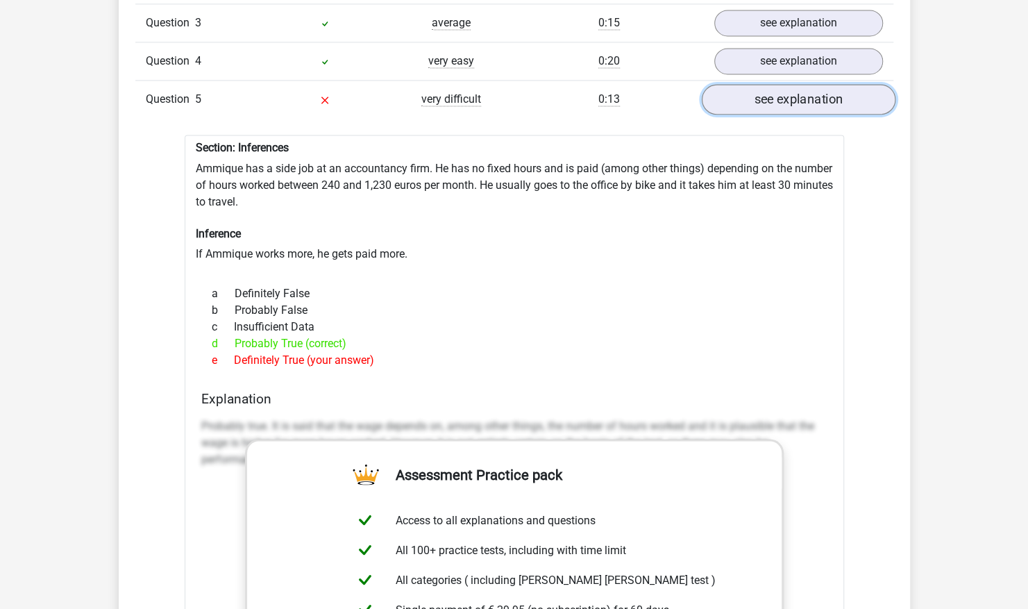
scroll to position [1250, 0]
click at [781, 92] on link "see explanation" at bounding box center [798, 99] width 194 height 31
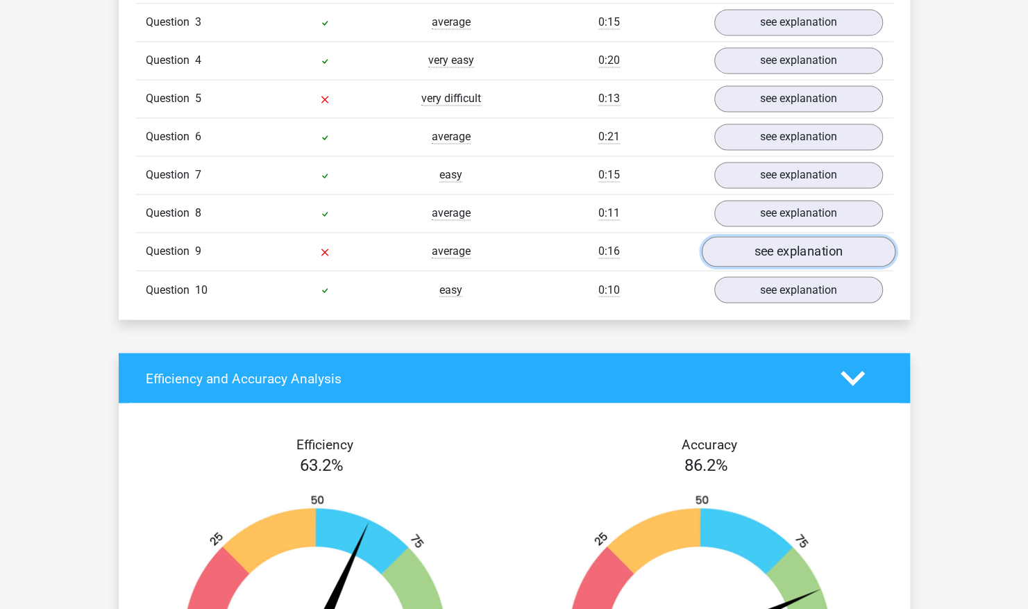
click at [766, 237] on link "see explanation" at bounding box center [798, 252] width 194 height 31
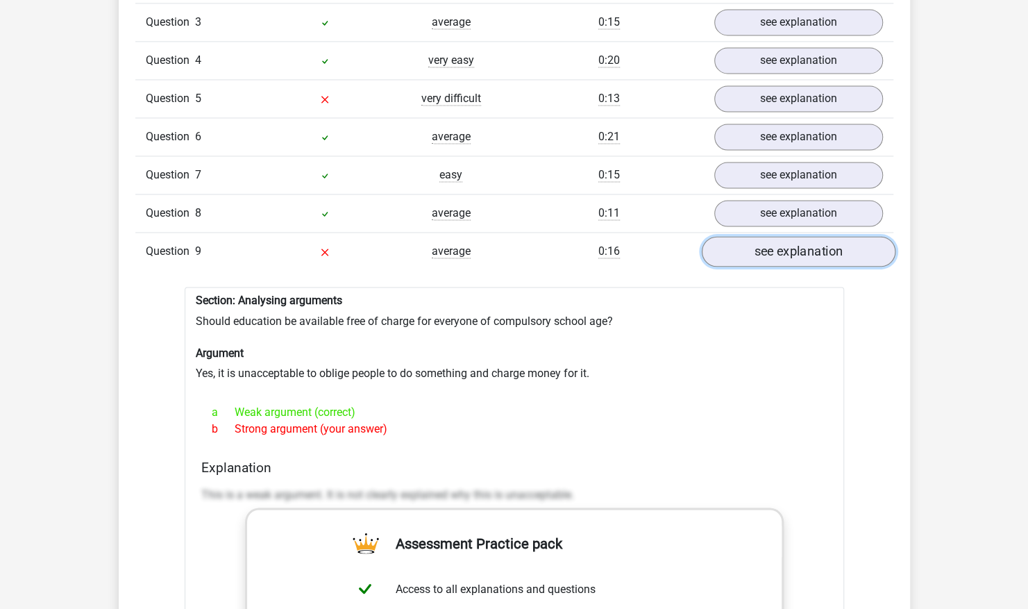
click at [766, 237] on link "see explanation" at bounding box center [798, 252] width 194 height 31
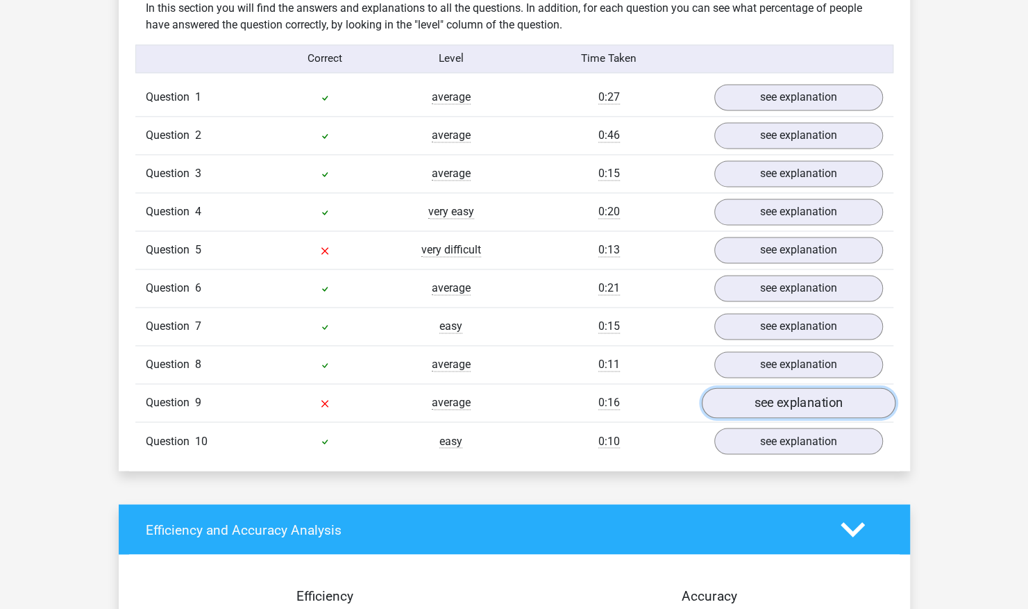
scroll to position [1098, 0]
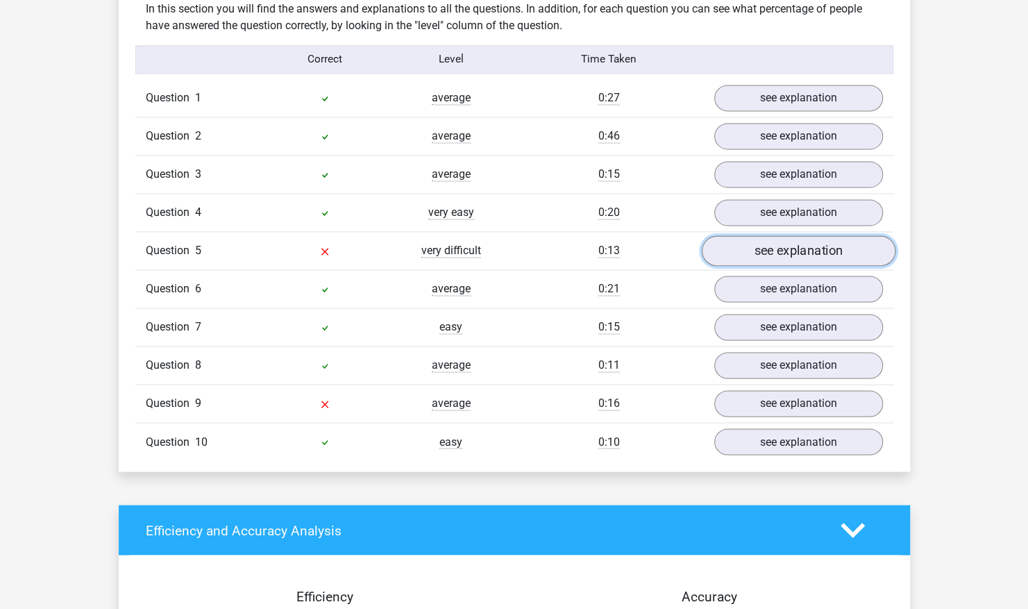
click at [748, 236] on link "see explanation" at bounding box center [798, 251] width 194 height 31
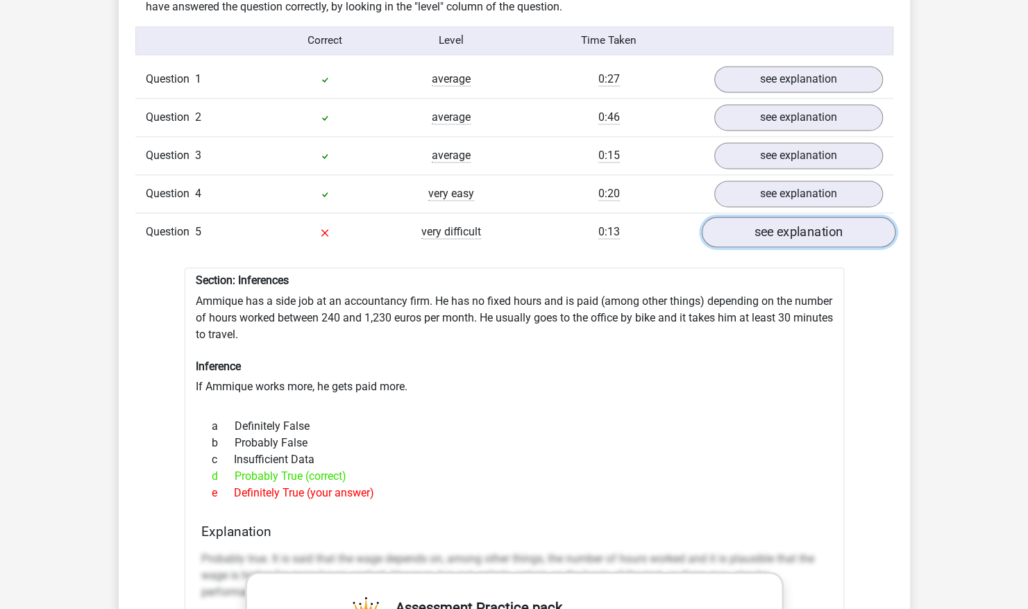
scroll to position [1120, 0]
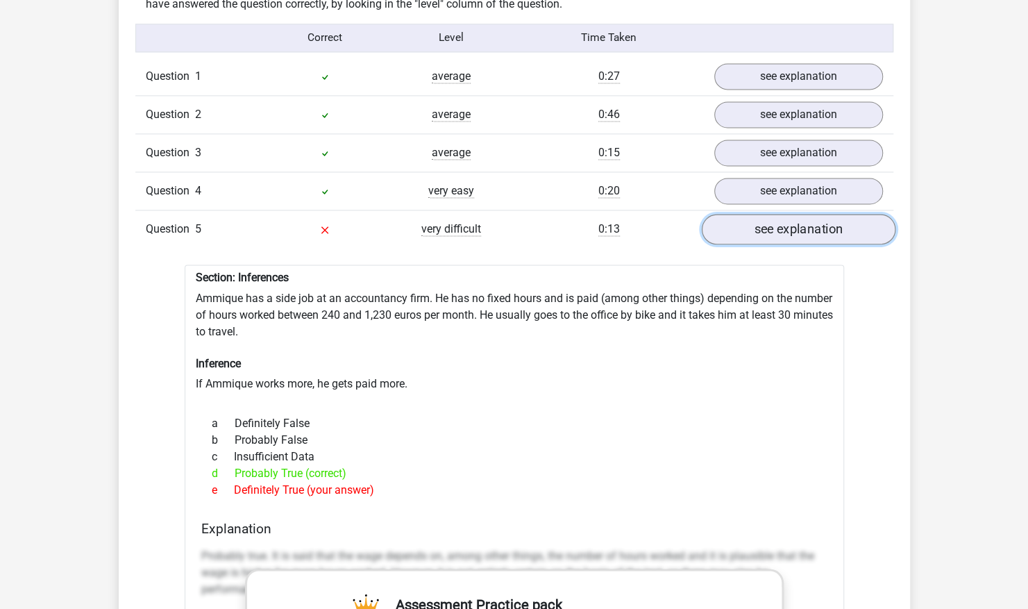
click at [748, 226] on link "see explanation" at bounding box center [798, 229] width 194 height 31
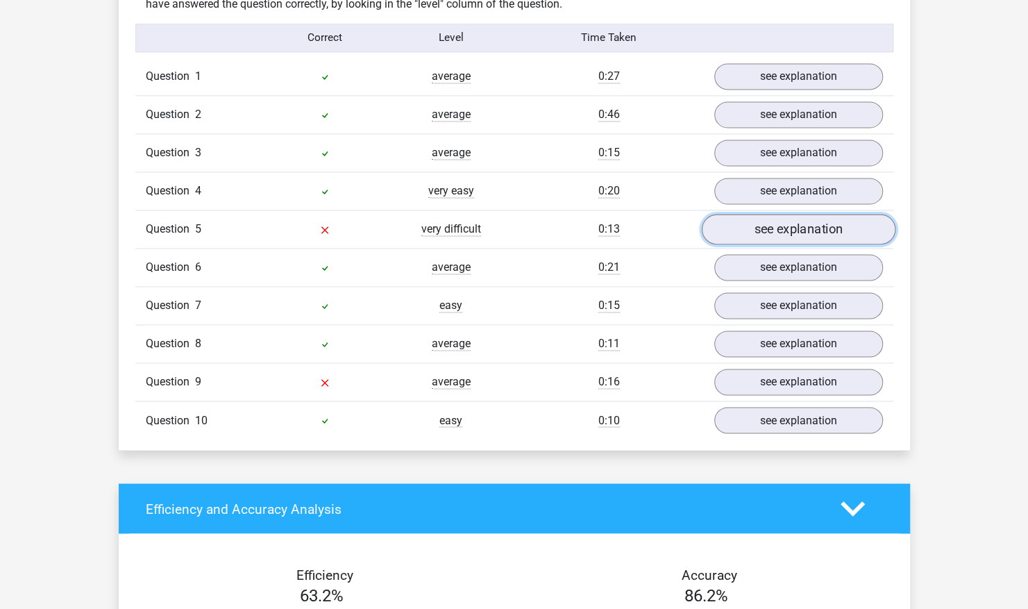
click at [748, 226] on link "see explanation" at bounding box center [798, 229] width 194 height 31
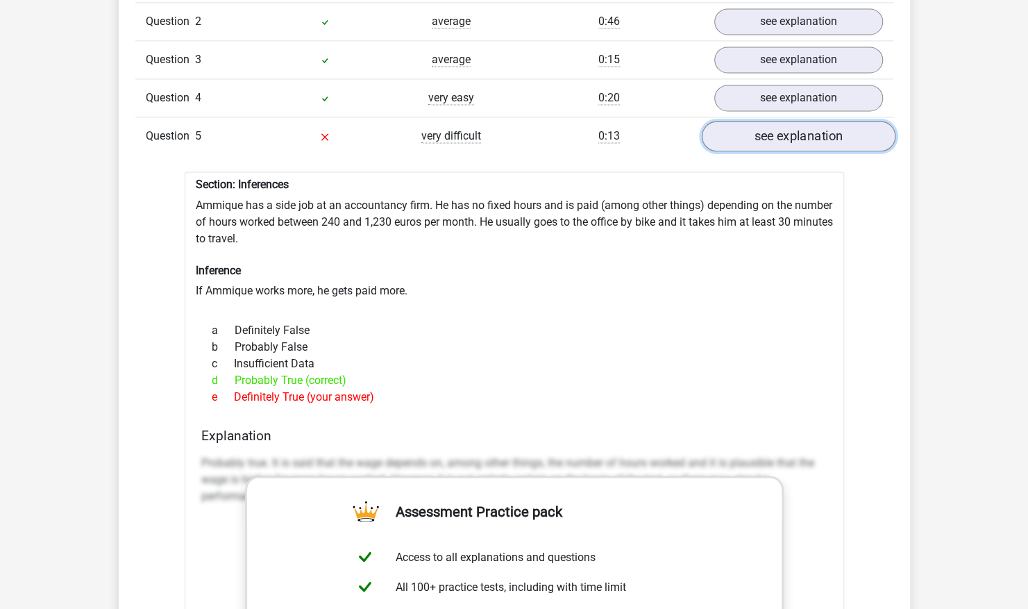
scroll to position [1213, 0]
click at [743, 124] on link "see explanation" at bounding box center [798, 136] width 194 height 31
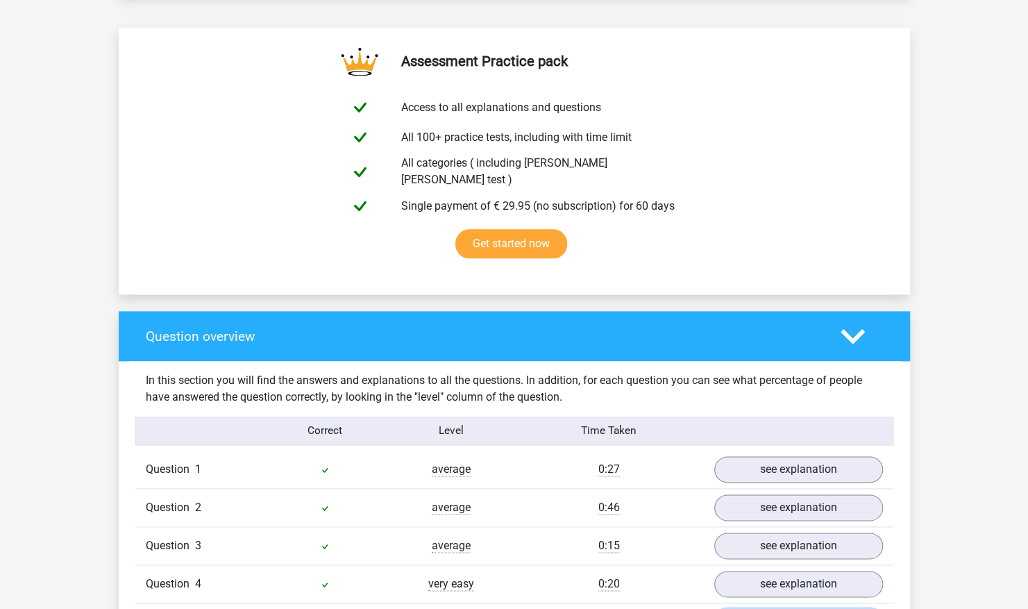
scroll to position [719, 0]
